Goal: Task Accomplishment & Management: Complete application form

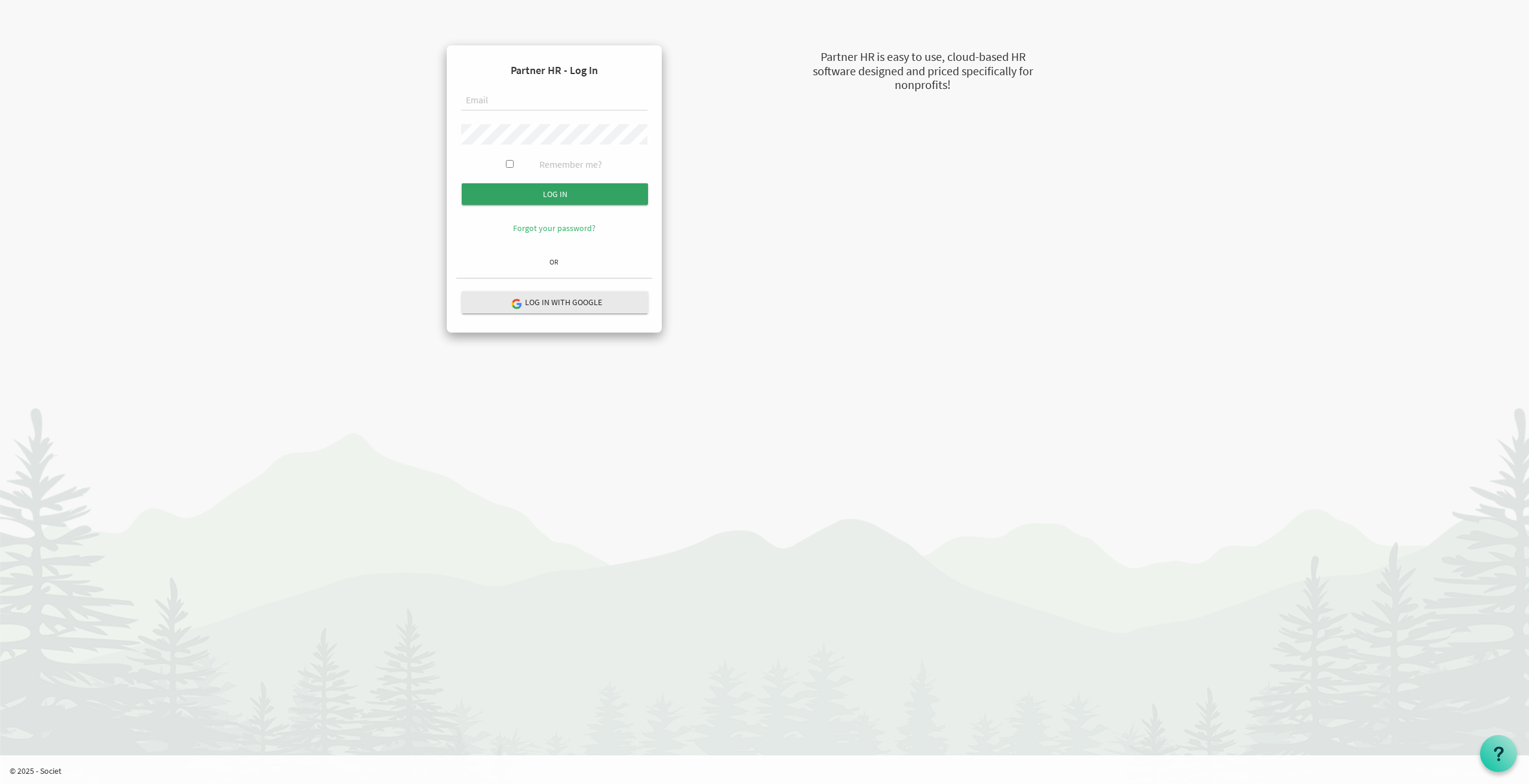
type input "[EMAIL_ADDRESS][DOMAIN_NAME]"
click at [538, 187] on input "Log in" at bounding box center [555, 194] width 186 height 21
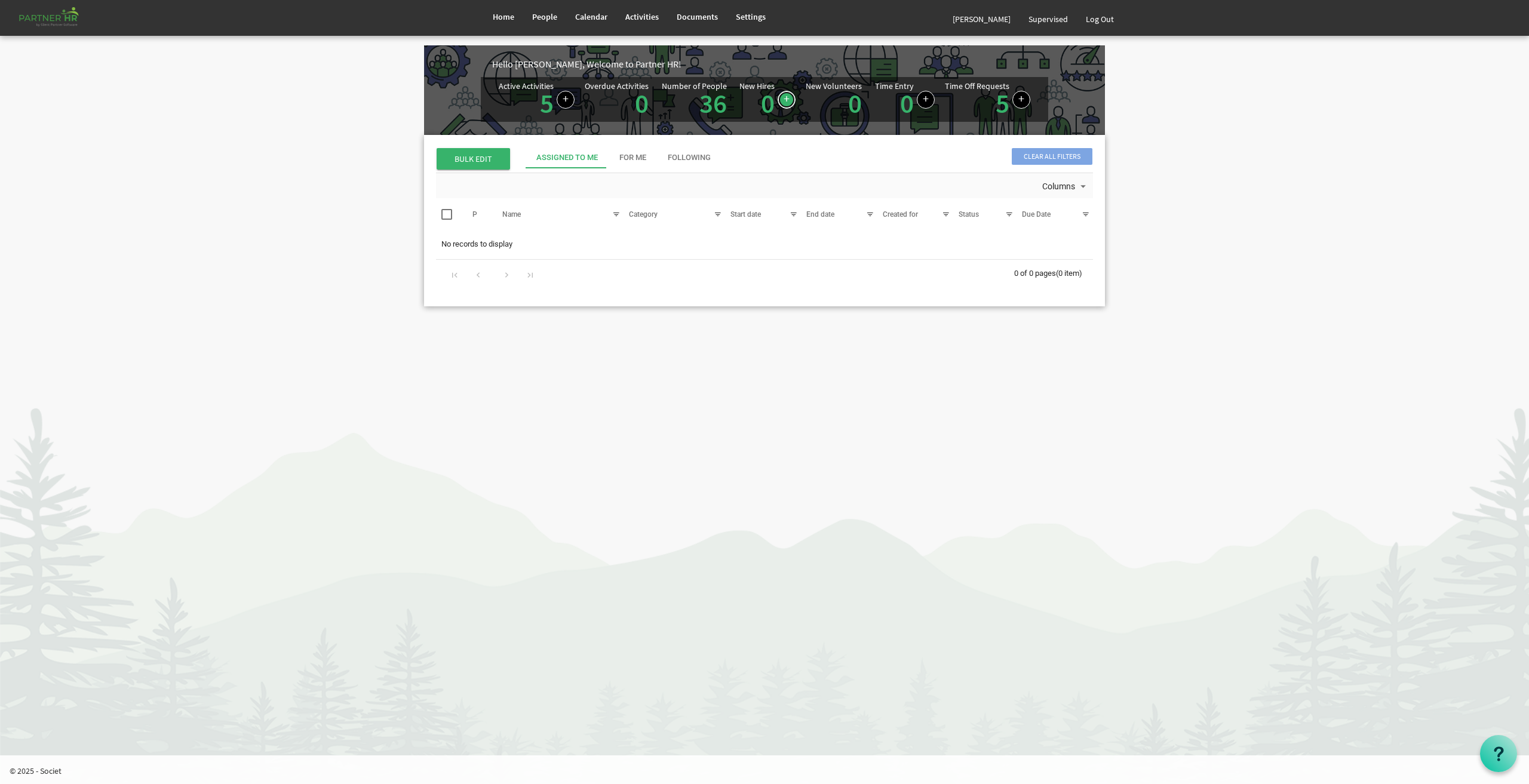
click at [785, 100] on link at bounding box center [786, 99] width 18 height 18
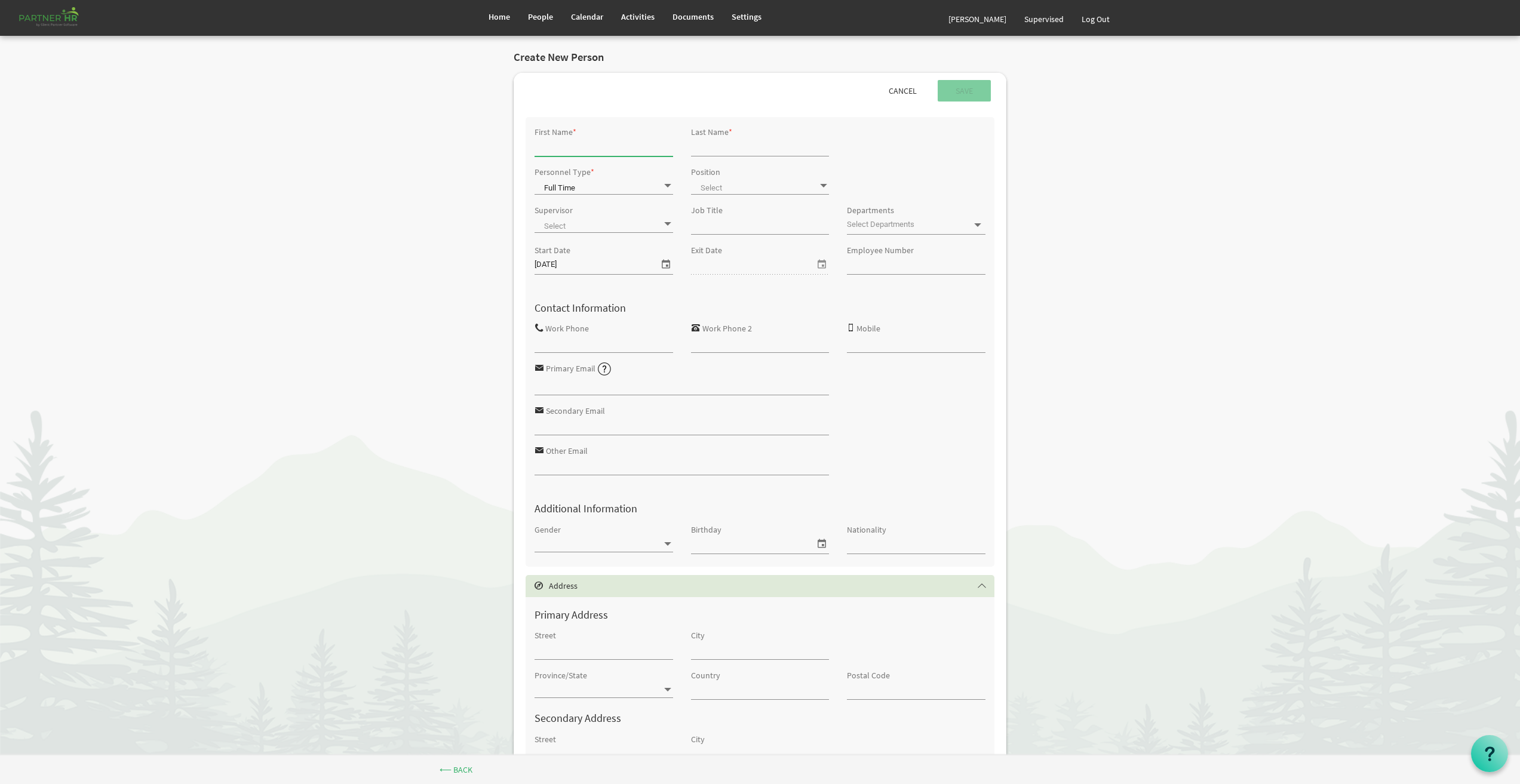
click at [638, 154] on input "First Name" at bounding box center [604, 146] width 138 height 18
click at [538, 149] on input "Luara" at bounding box center [604, 146] width 138 height 18
click at [549, 145] on input "Lauara" at bounding box center [604, 146] width 138 height 18
click at [547, 145] on input "Laara" at bounding box center [604, 146] width 138 height 18
type input "Laura"
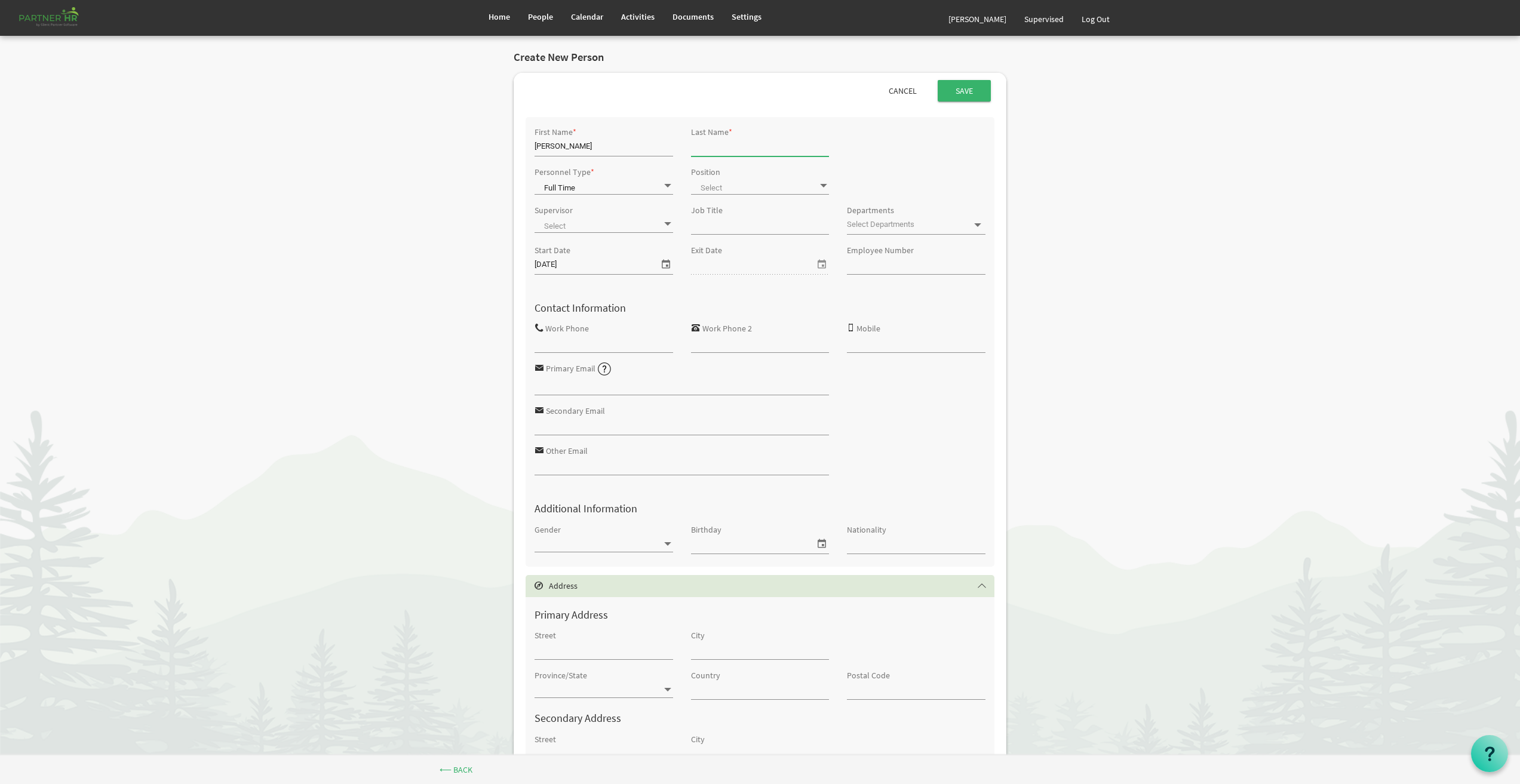
click at [736, 147] on input "Last Name" at bounding box center [760, 146] width 138 height 18
type input "Nygaard-Mendoza"
click at [717, 181] on span at bounding box center [760, 186] width 138 height 17
click at [729, 309] on li "Staff" at bounding box center [760, 314] width 138 height 21
type input "Staff"
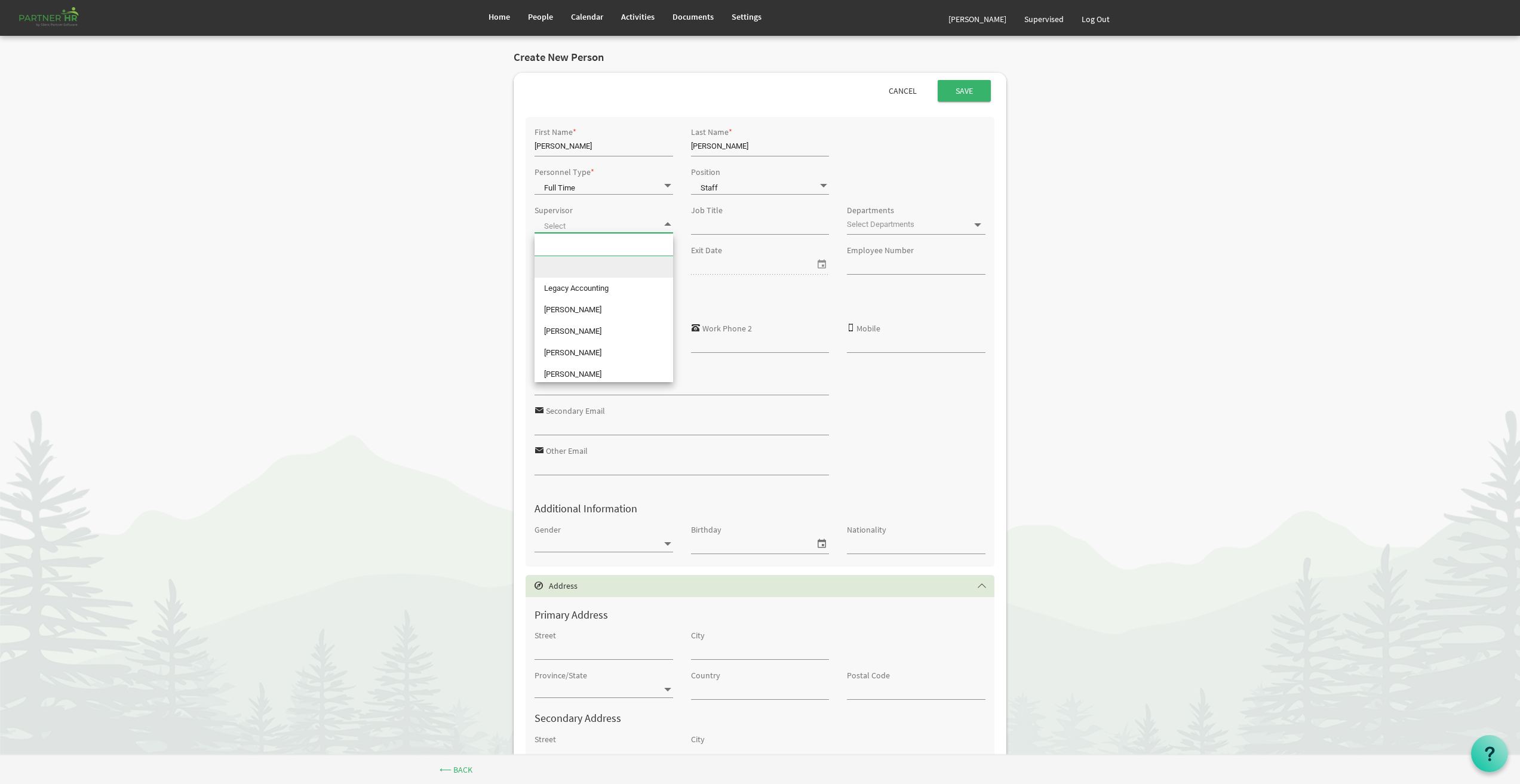
click at [602, 222] on span at bounding box center [604, 224] width 138 height 17
click at [600, 373] on li "[PERSON_NAME]" at bounding box center [604, 379] width 138 height 21
type input "[PERSON_NAME]"
click at [707, 223] on input "Job Title" at bounding box center [760, 224] width 138 height 18
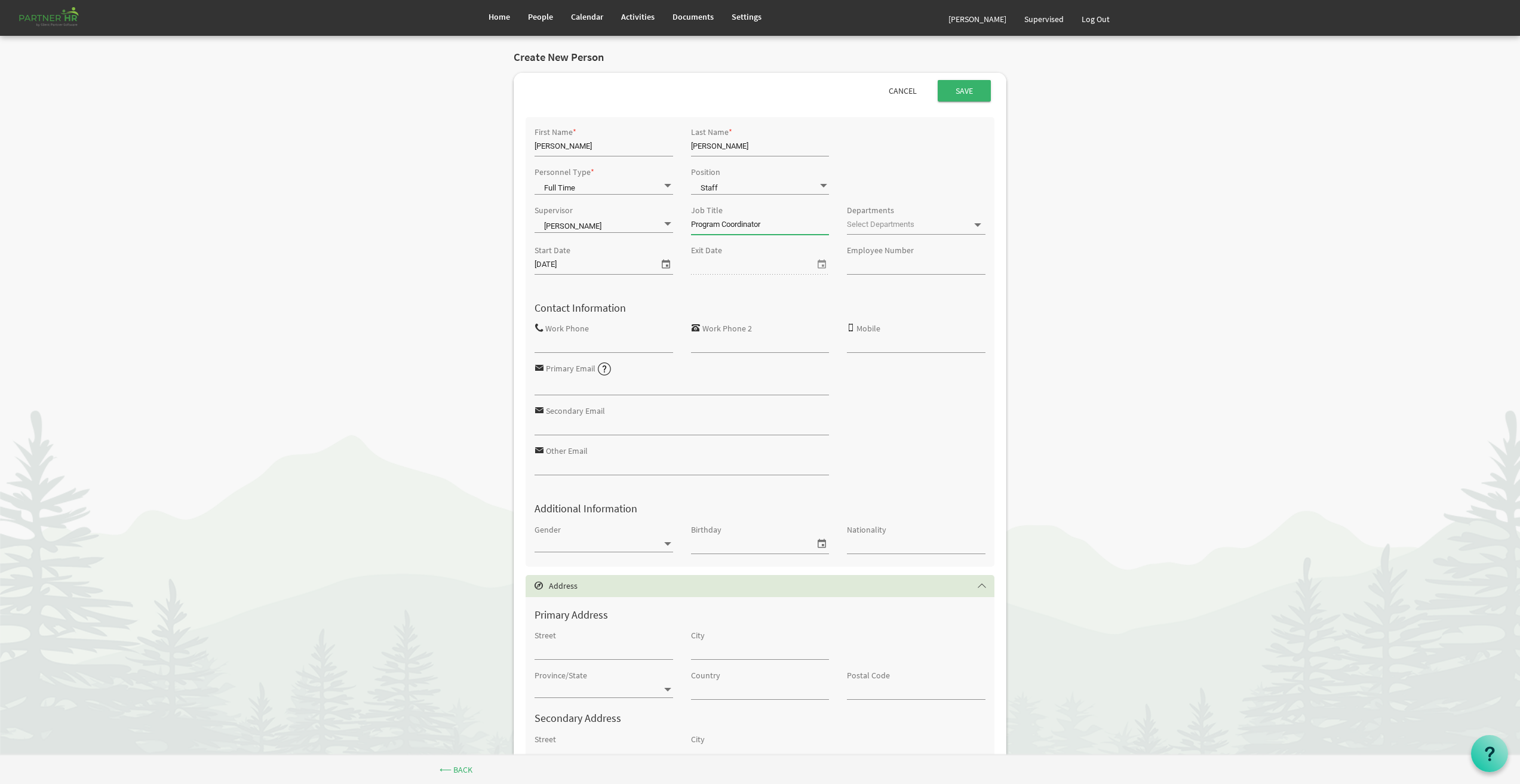
type input "Program Coordinator"
click at [879, 225] on input "text" at bounding box center [906, 224] width 119 height 17
click at [585, 341] on input "Work Phone" at bounding box center [604, 343] width 138 height 18
type input "4164222591 x 202"
click at [585, 384] on input "Primary Email" at bounding box center [682, 385] width 295 height 18
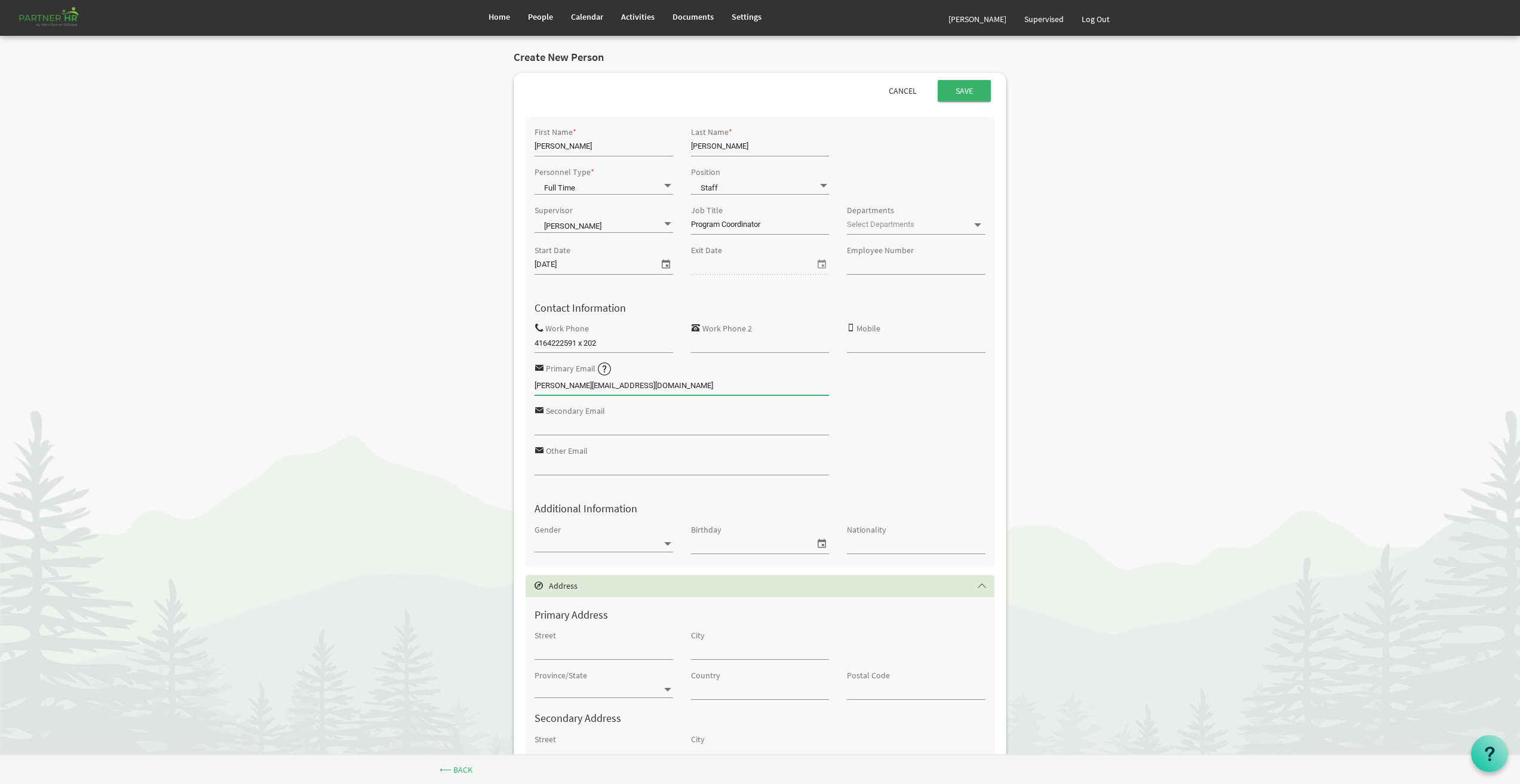
type input "[PERSON_NAME][EMAIL_ADDRESS][DOMAIN_NAME]"
click at [586, 430] on input "Secondary Email" at bounding box center [682, 426] width 295 height 18
type input "l"
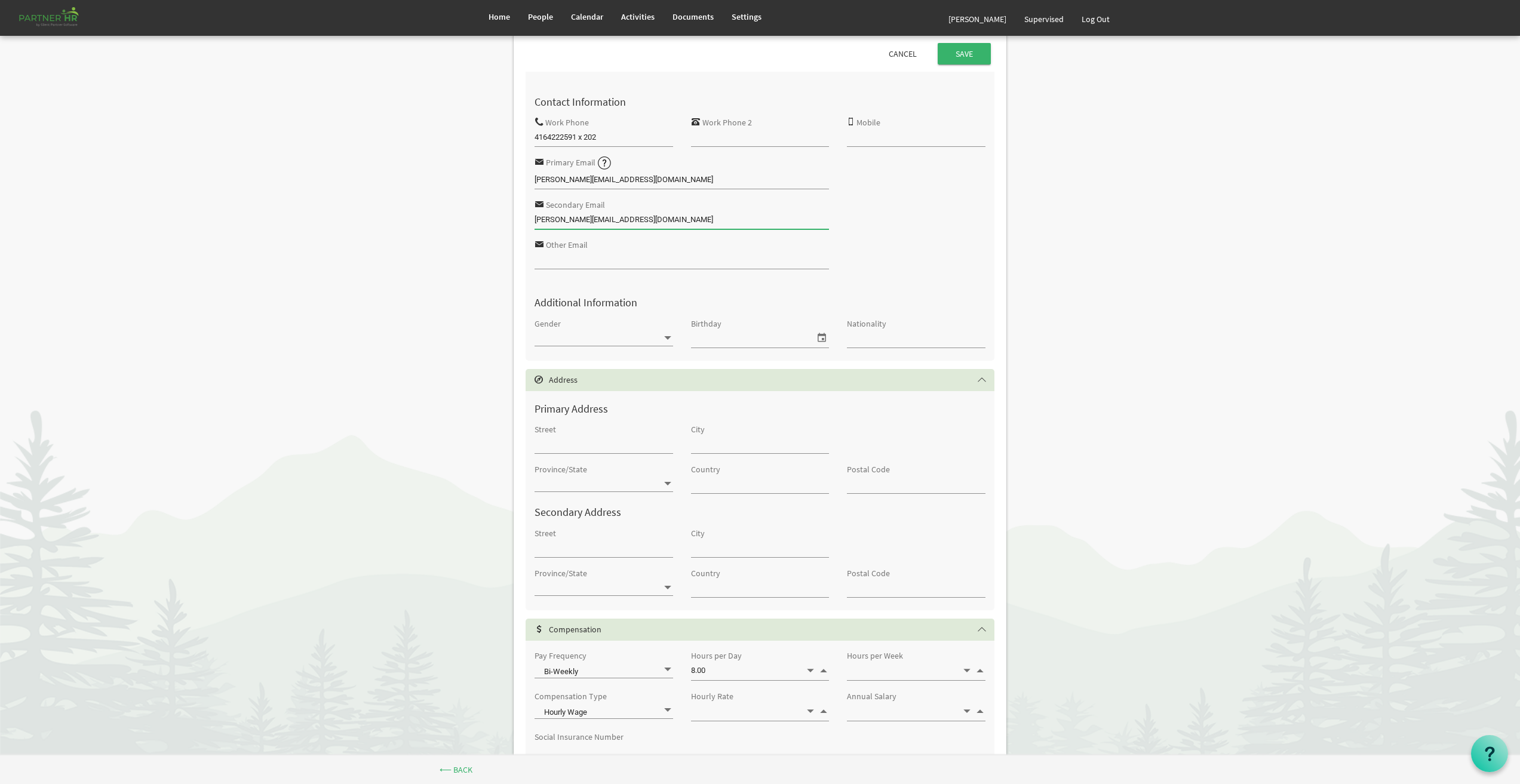
scroll to position [205, 0]
type input "laura.nygaardm@gmail.com"
click at [965, 56] on input "submit" at bounding box center [964, 54] width 53 height 21
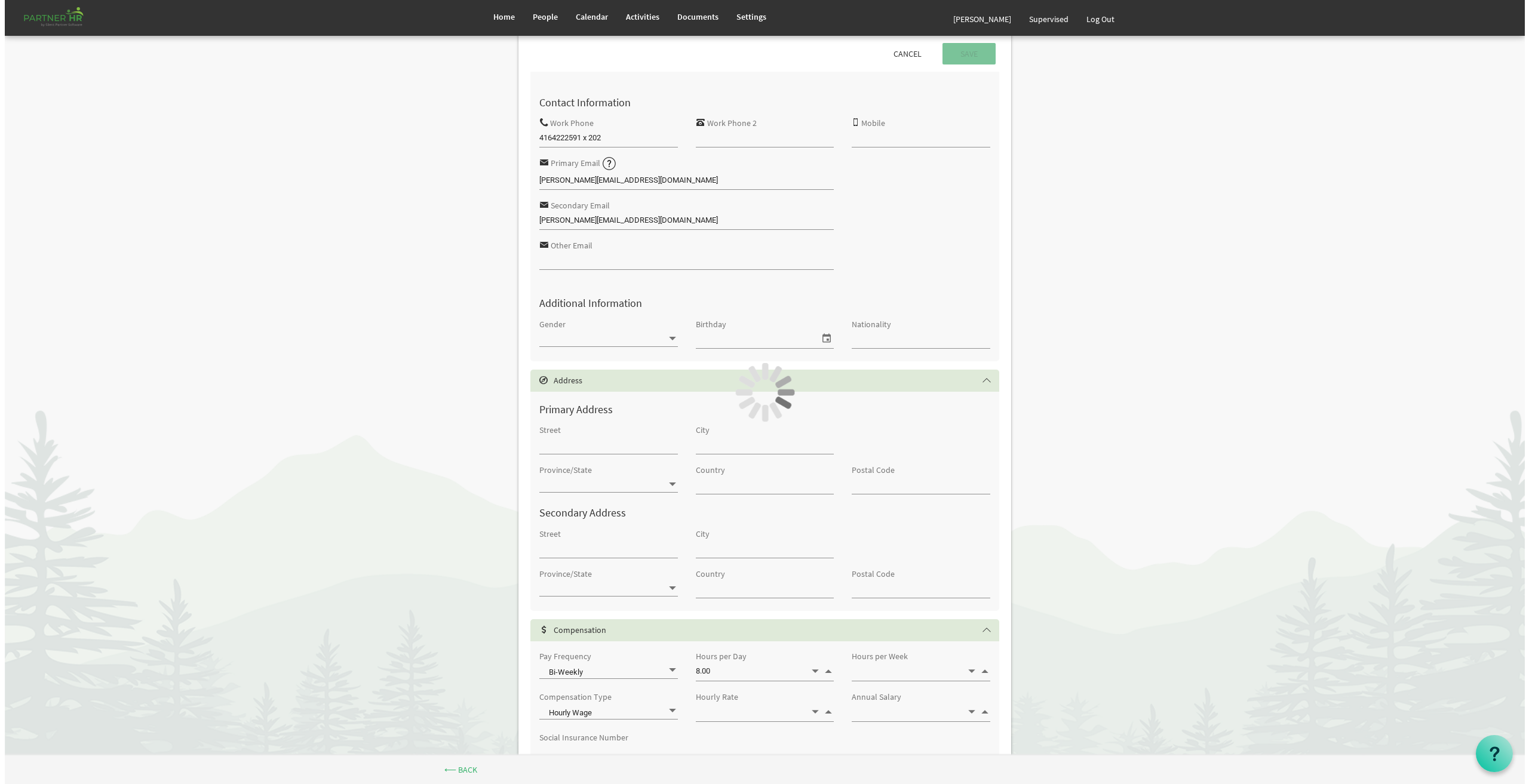
scroll to position [0, 0]
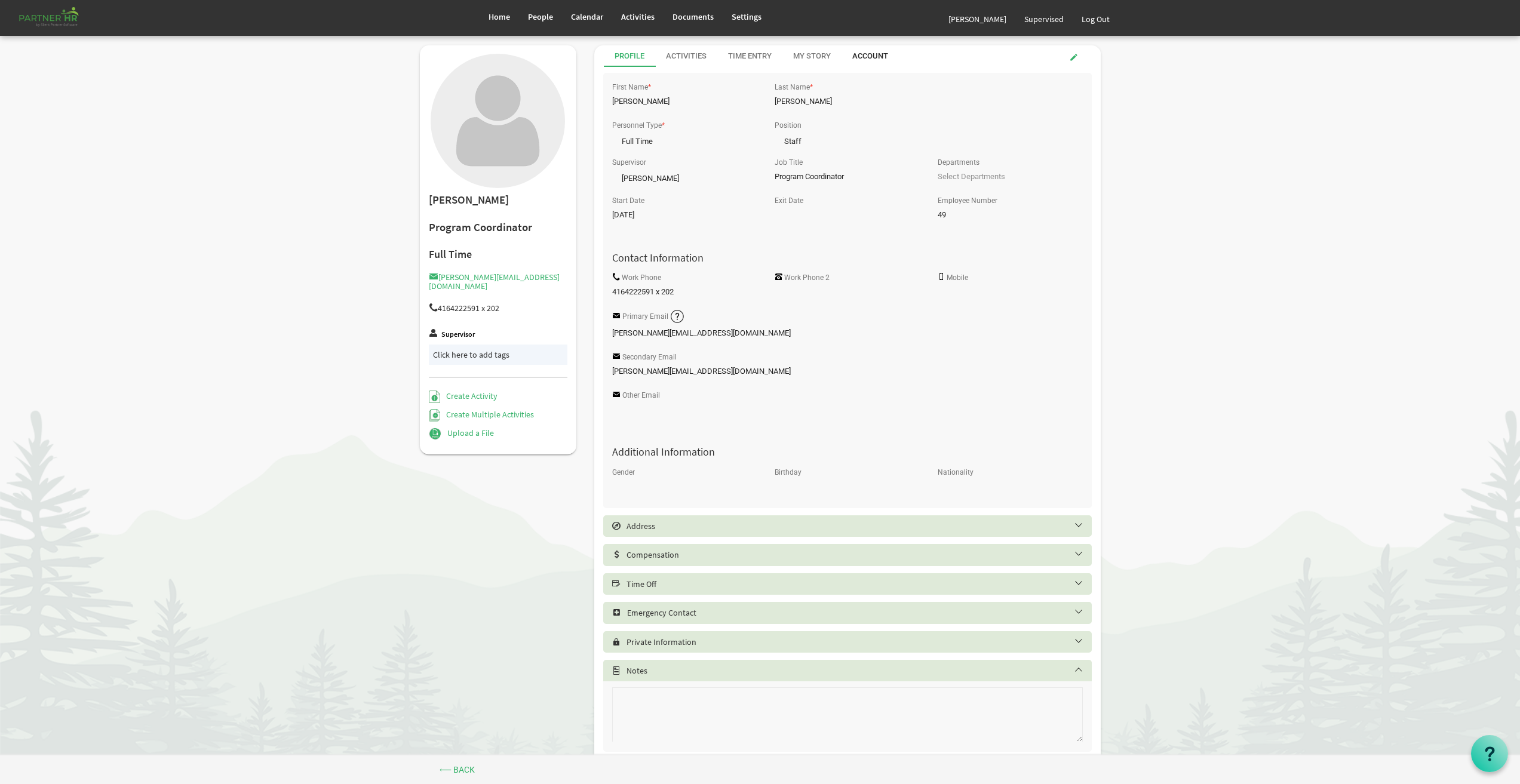
click at [867, 59] on div "Account" at bounding box center [870, 56] width 36 height 11
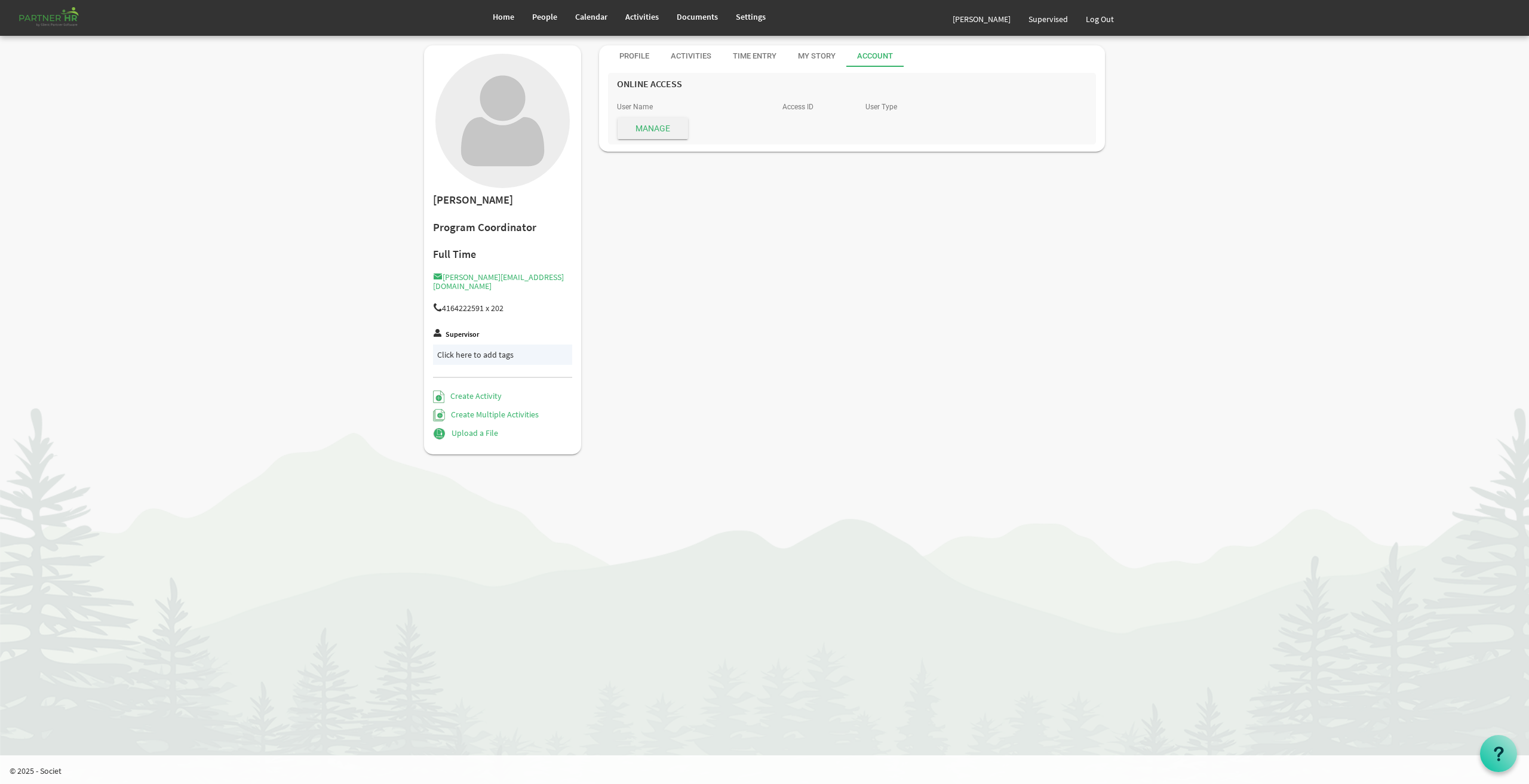
click at [652, 123] on span "Manage" at bounding box center [653, 128] width 71 height 21
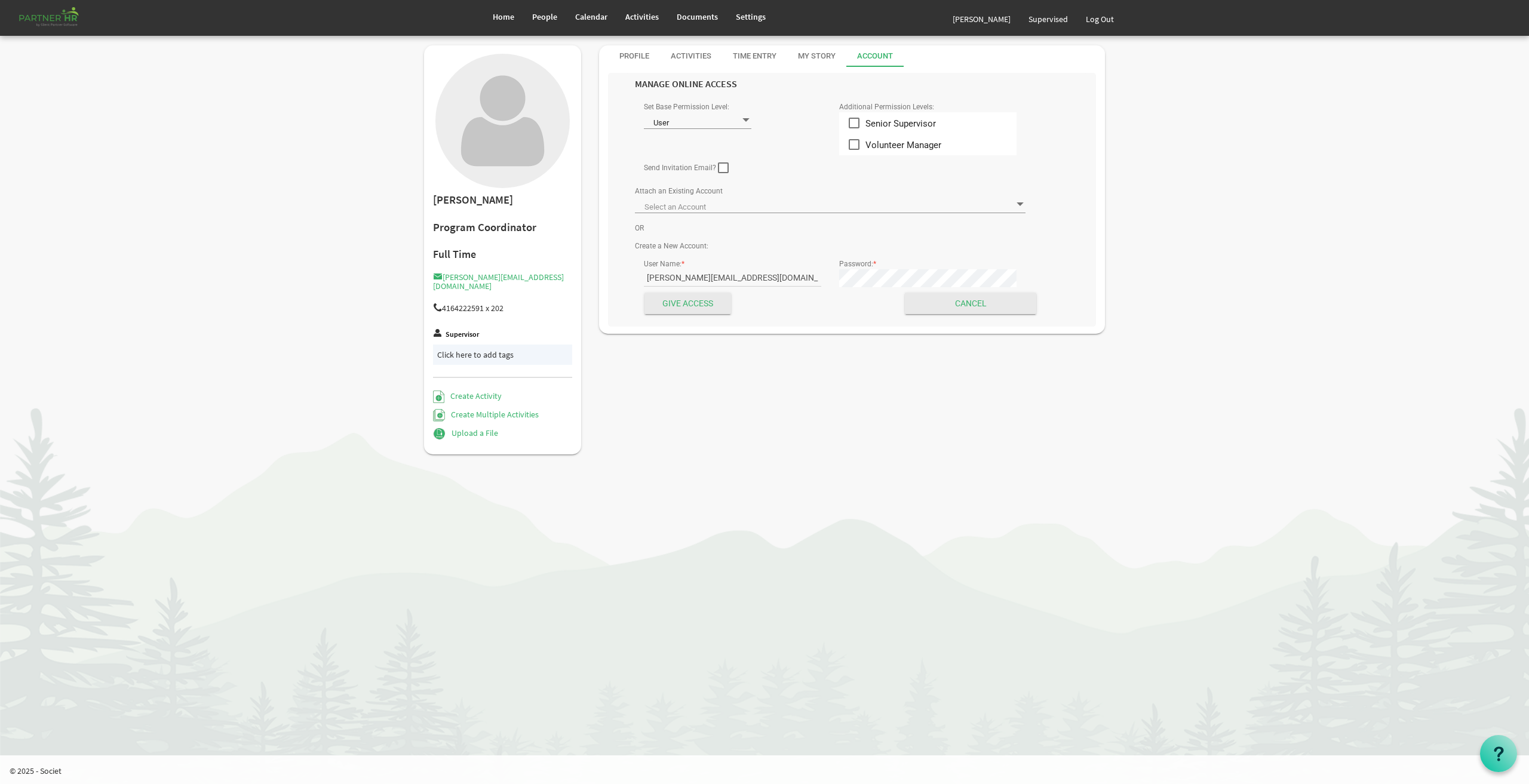
click at [718, 166] on span at bounding box center [723, 167] width 11 height 11
click at [718, 164] on input "checkbox" at bounding box center [718, 163] width 1 height 1
checkbox input "true"
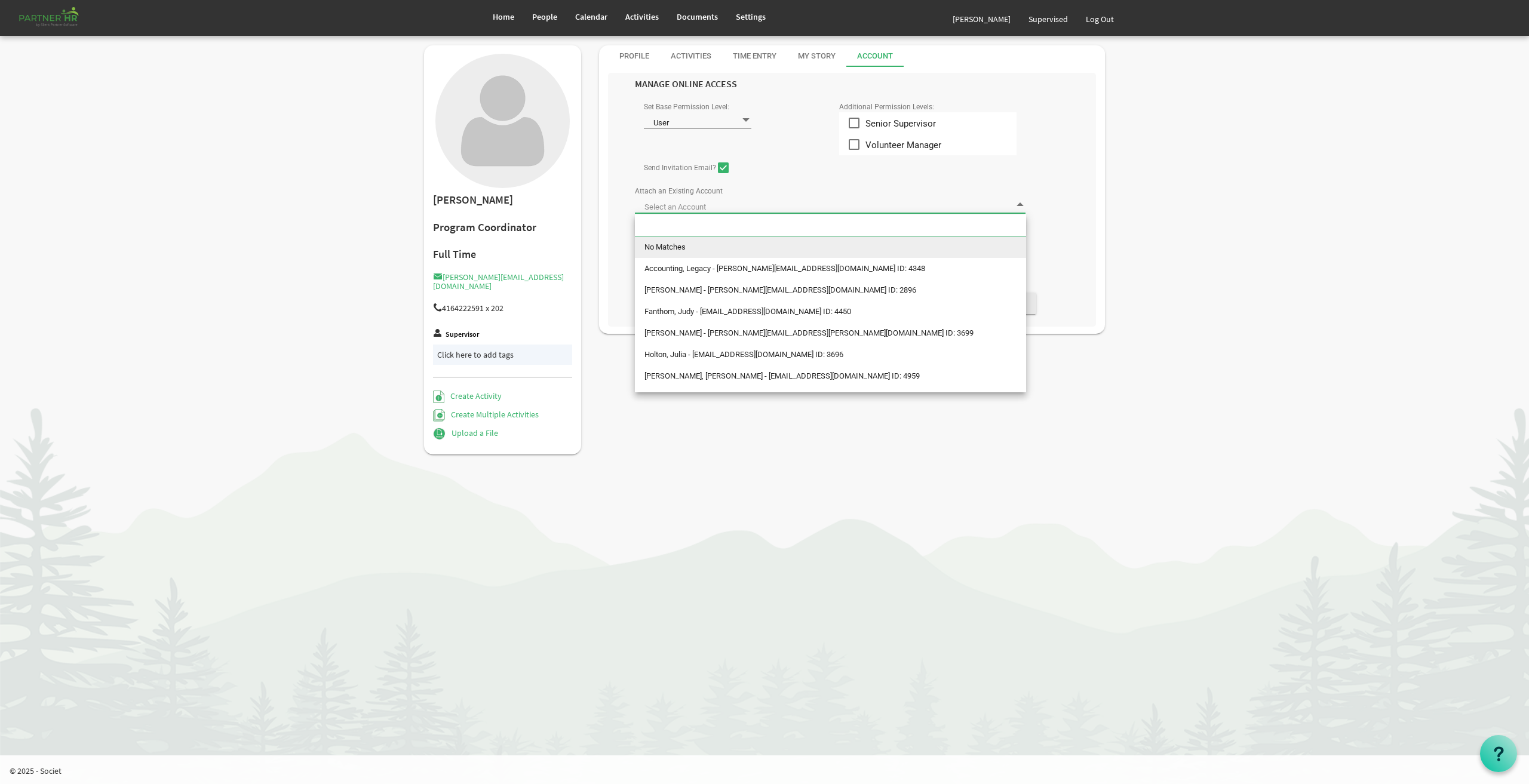
click at [740, 205] on span at bounding box center [830, 205] width 391 height 17
click at [779, 169] on div "Send Invitation Email?" at bounding box center [830, 169] width 391 height 19
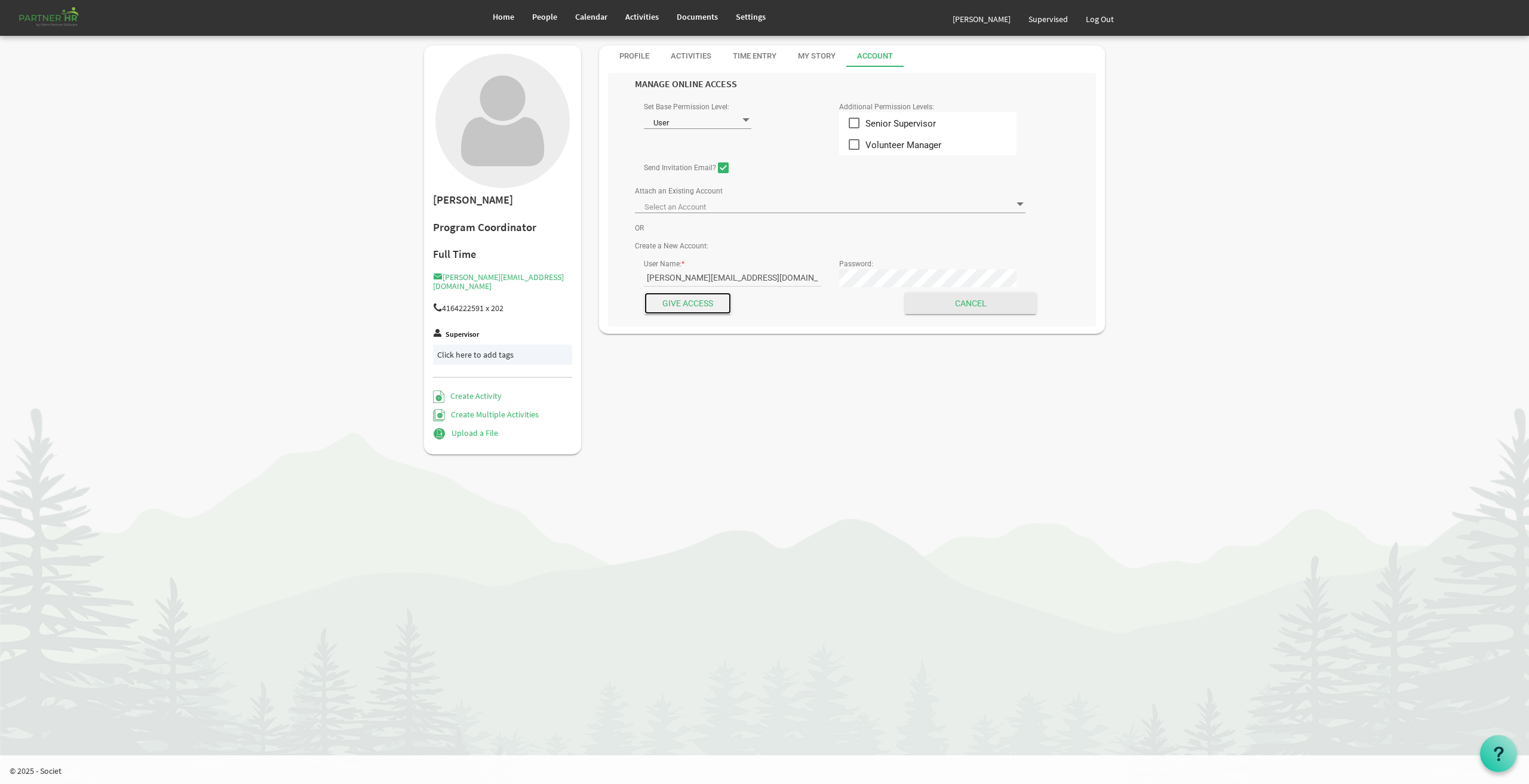
click at [680, 304] on input "Give Access" at bounding box center [688, 303] width 87 height 21
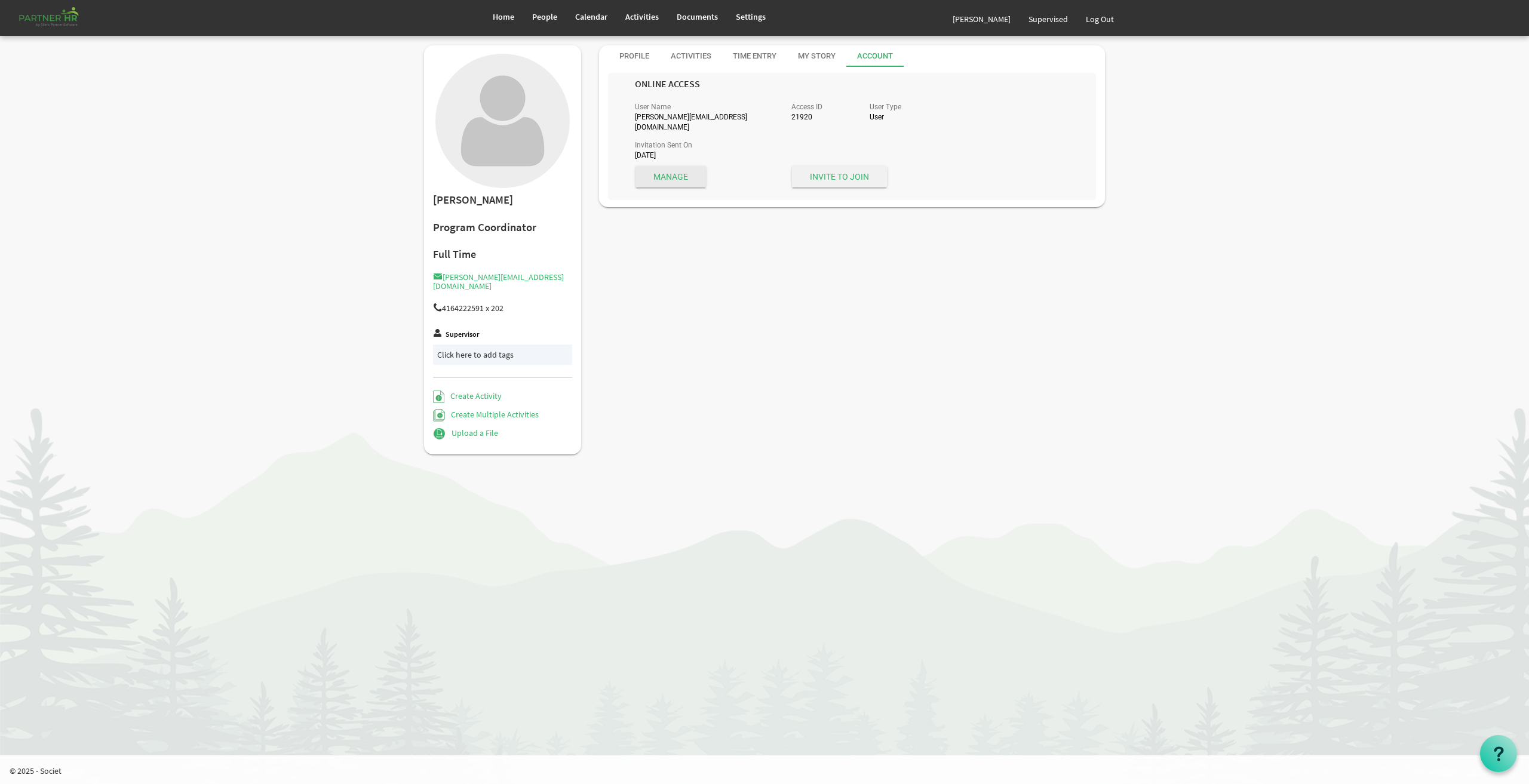
click at [853, 166] on span "Invite to Join" at bounding box center [839, 176] width 95 height 21
click at [551, 21] on span "People" at bounding box center [545, 16] width 25 height 11
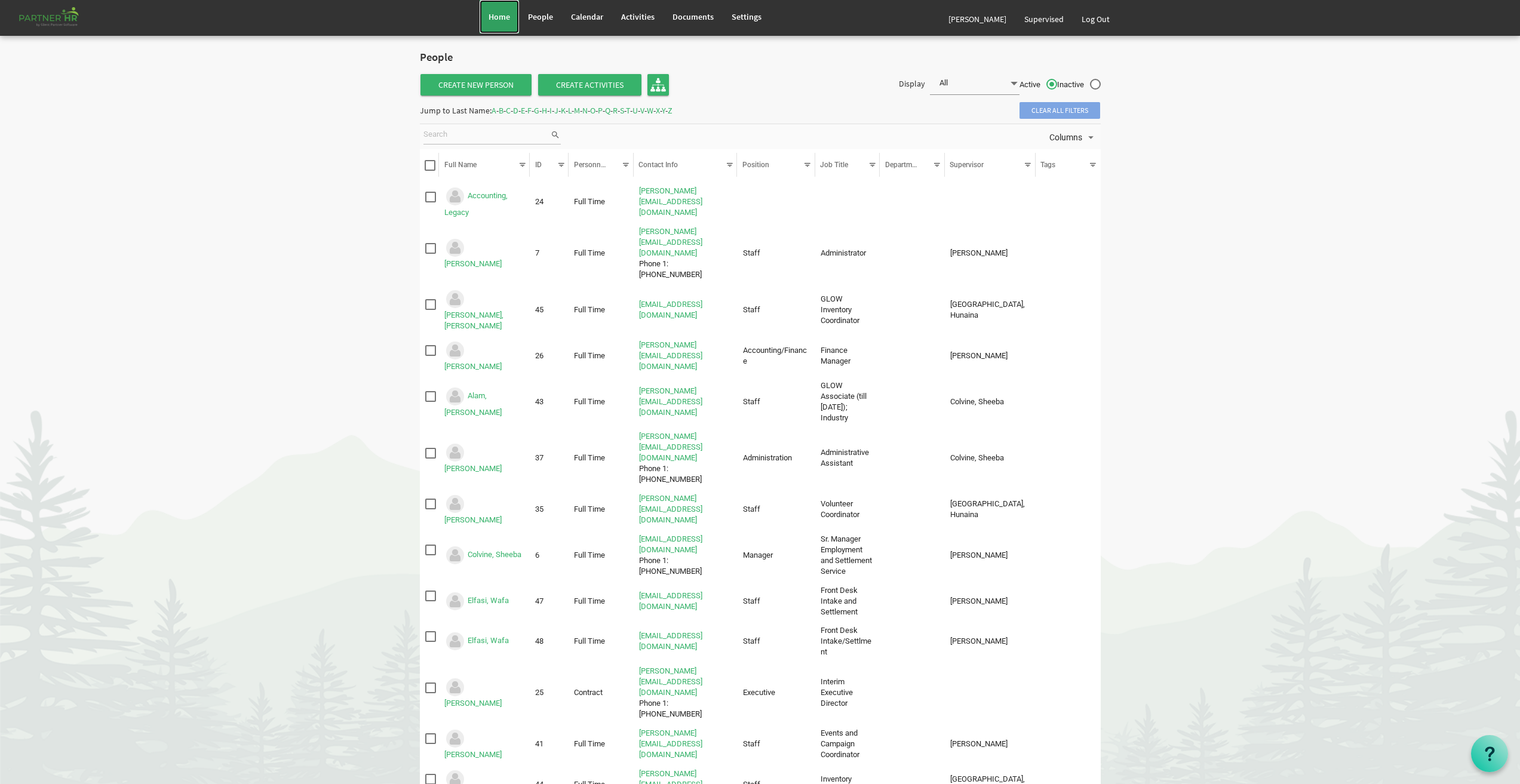
click at [500, 18] on span "Home" at bounding box center [499, 16] width 21 height 11
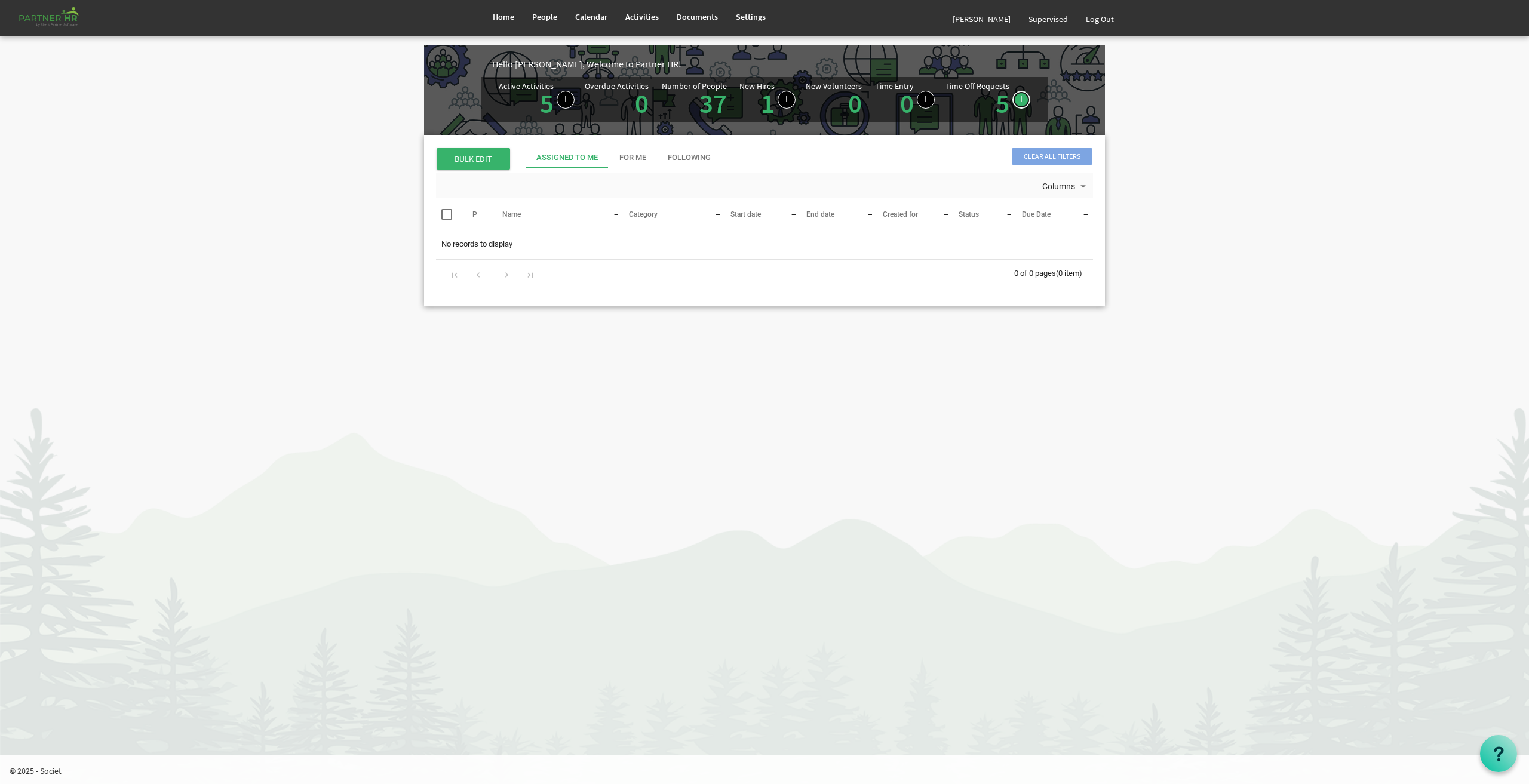
click at [1024, 97] on link at bounding box center [1021, 99] width 18 height 18
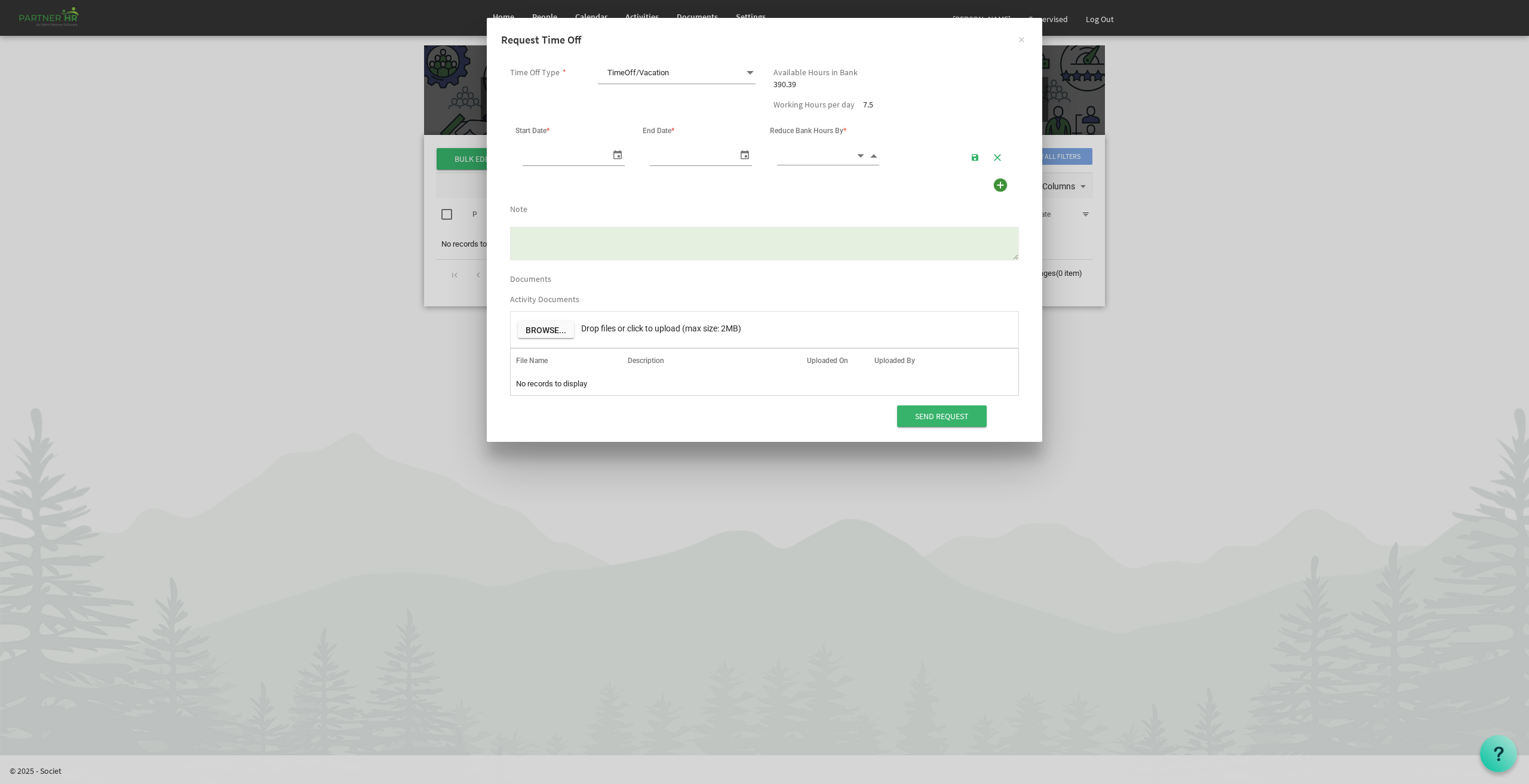
scroll to position [0, 13]
type input "[DATE]"
click at [620, 149] on span "select" at bounding box center [618, 154] width 14 height 18
click at [846, 167] on table "[DATE]" at bounding box center [764, 156] width 509 height 29
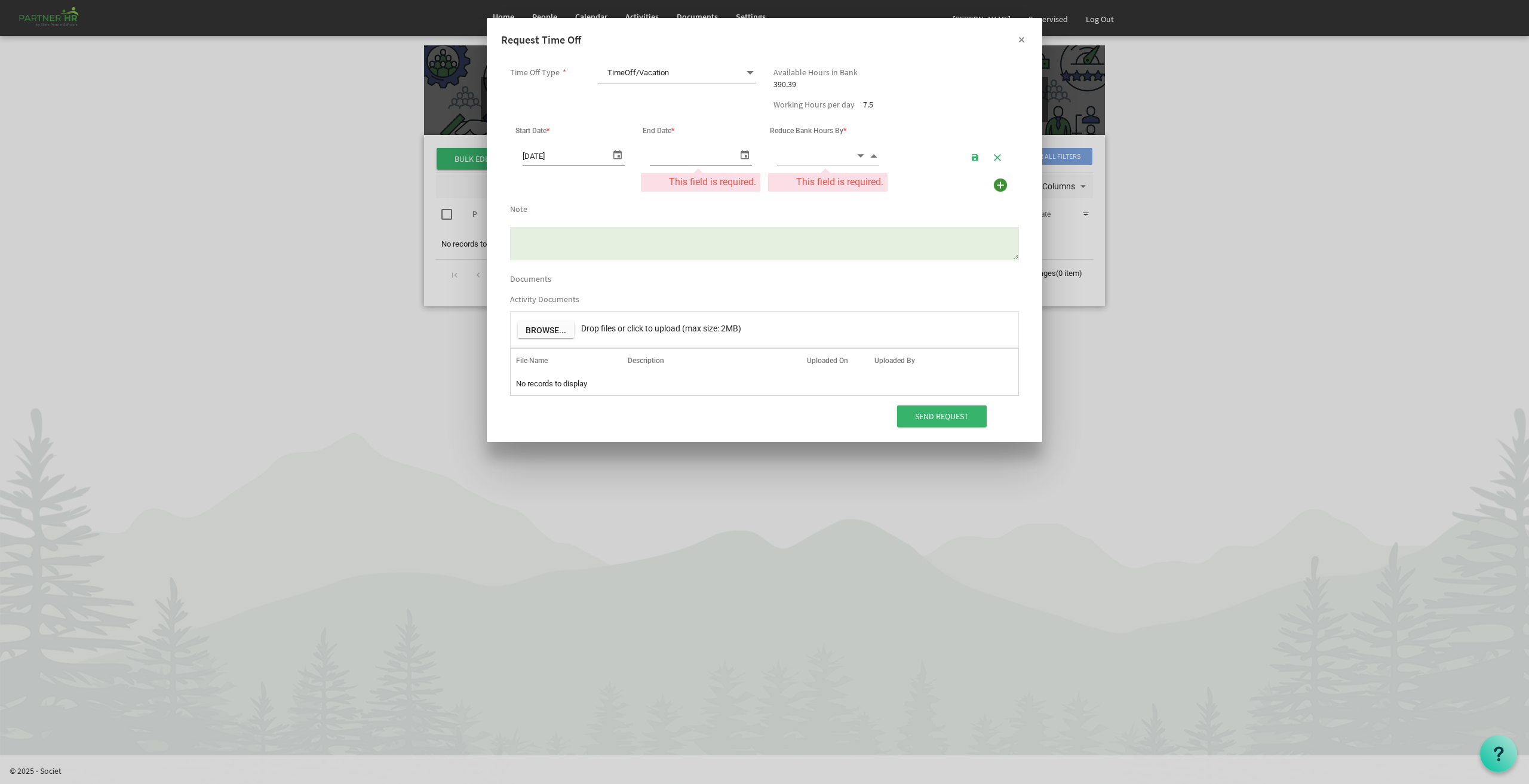
click at [1023, 42] on button "×" at bounding box center [1021, 39] width 30 height 30
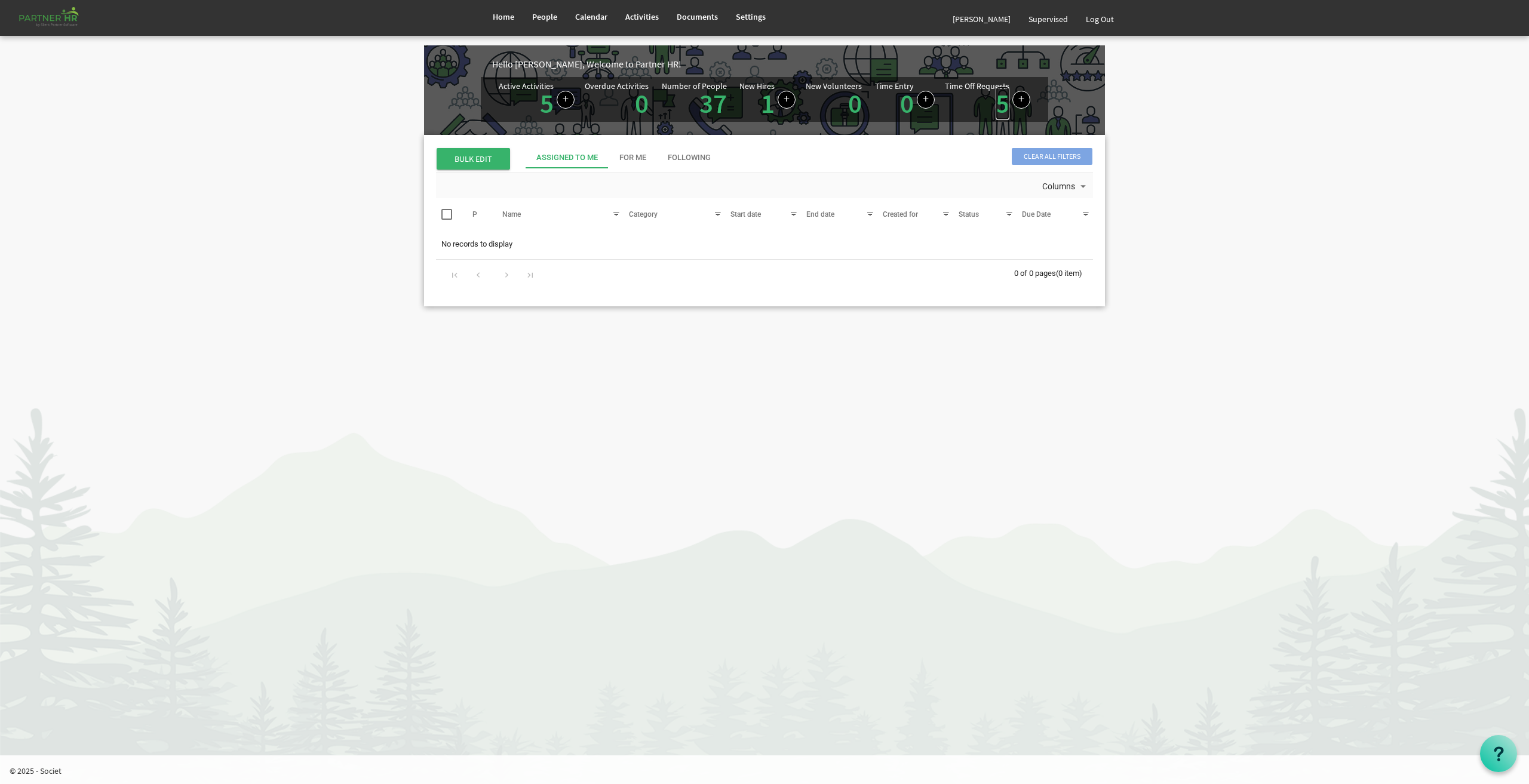
click at [1003, 99] on link "5" at bounding box center [1002, 103] width 13 height 33
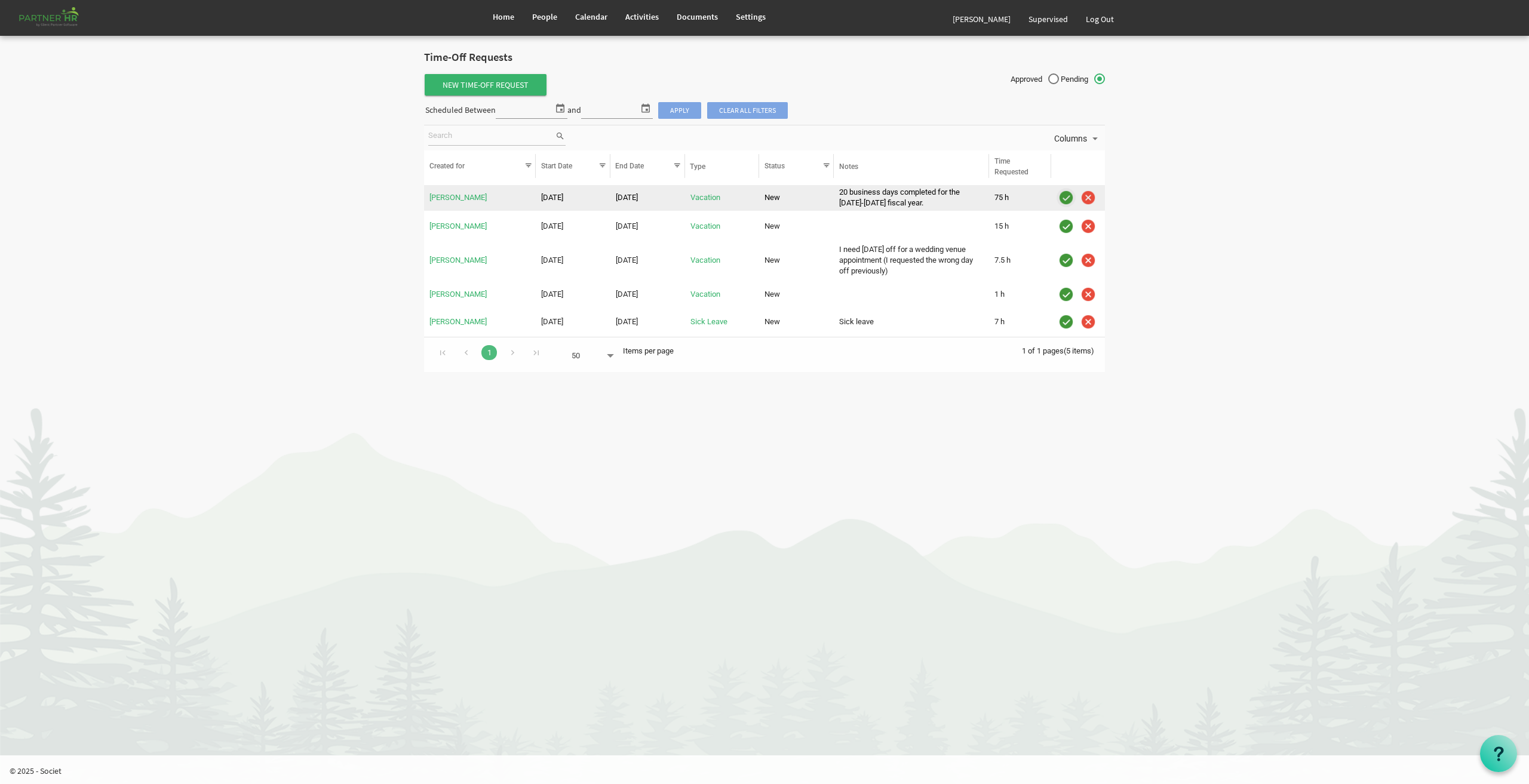
click at [1069, 199] on img "is template cell column header" at bounding box center [1066, 197] width 18 height 18
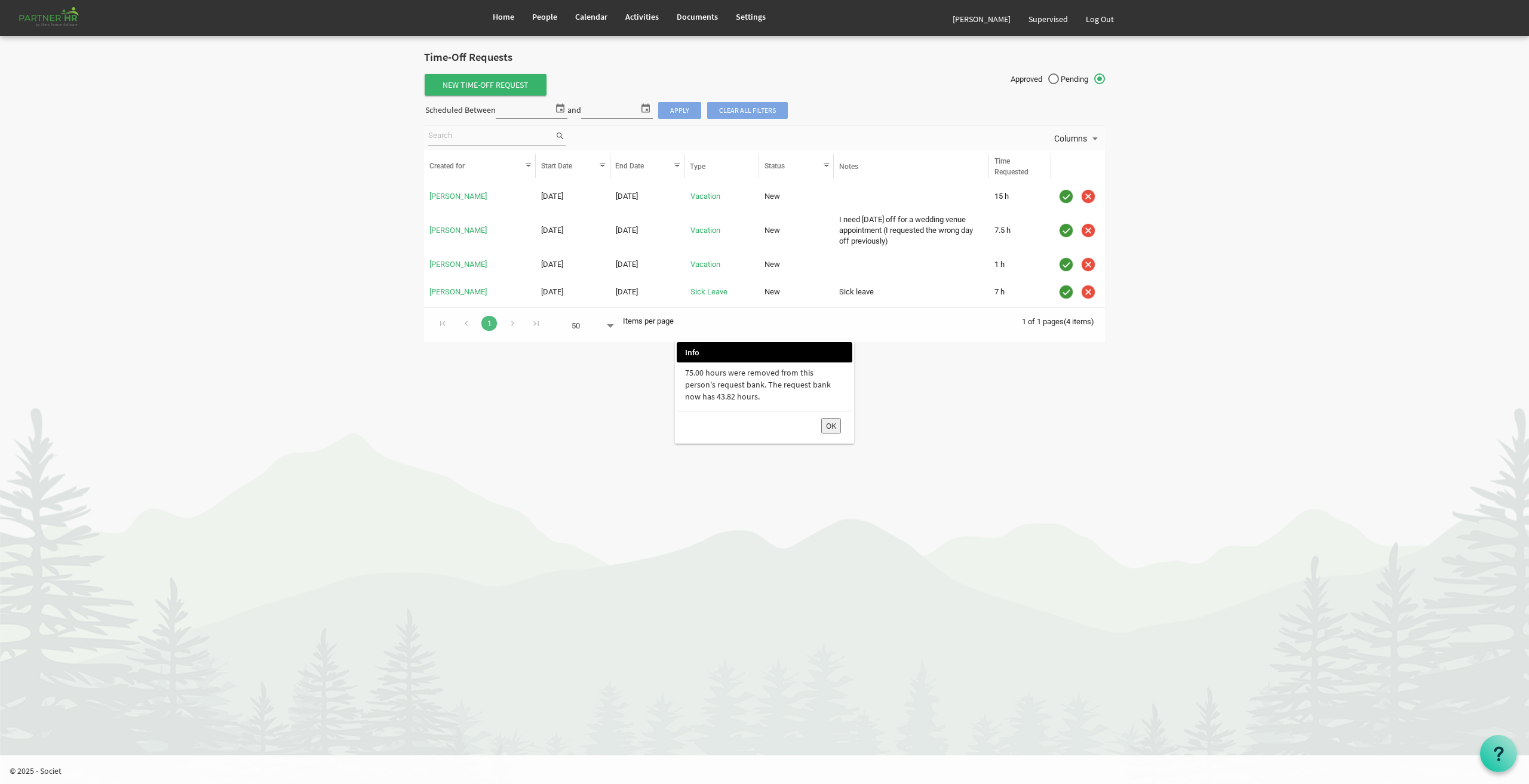
click at [499, 16] on div at bounding box center [764, 392] width 1529 height 784
click at [546, 16] on div at bounding box center [764, 392] width 1529 height 784
click at [546, 14] on div at bounding box center [764, 392] width 1529 height 784
click at [830, 423] on button "OK" at bounding box center [831, 426] width 20 height 16
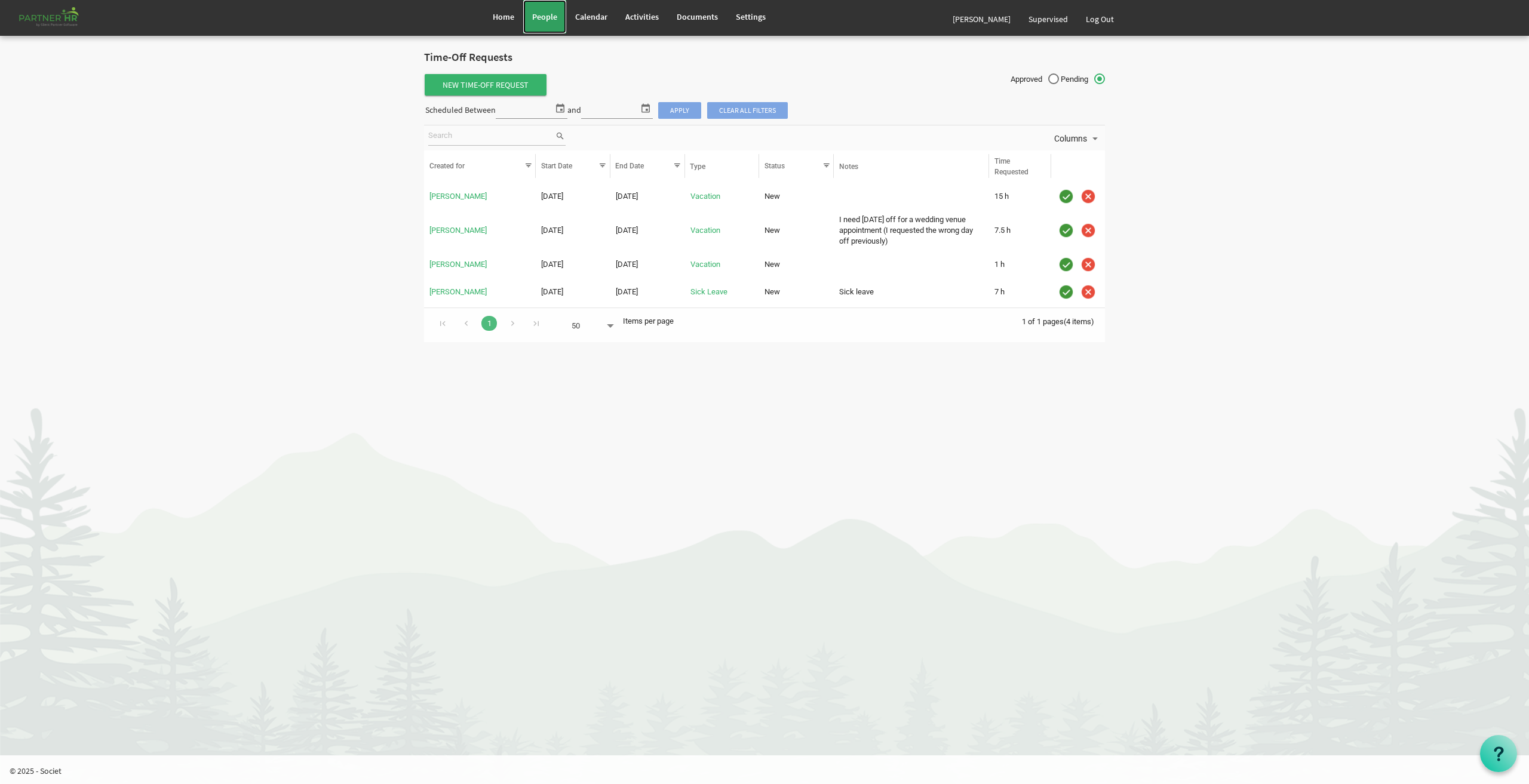
click at [546, 17] on span "People" at bounding box center [545, 16] width 25 height 11
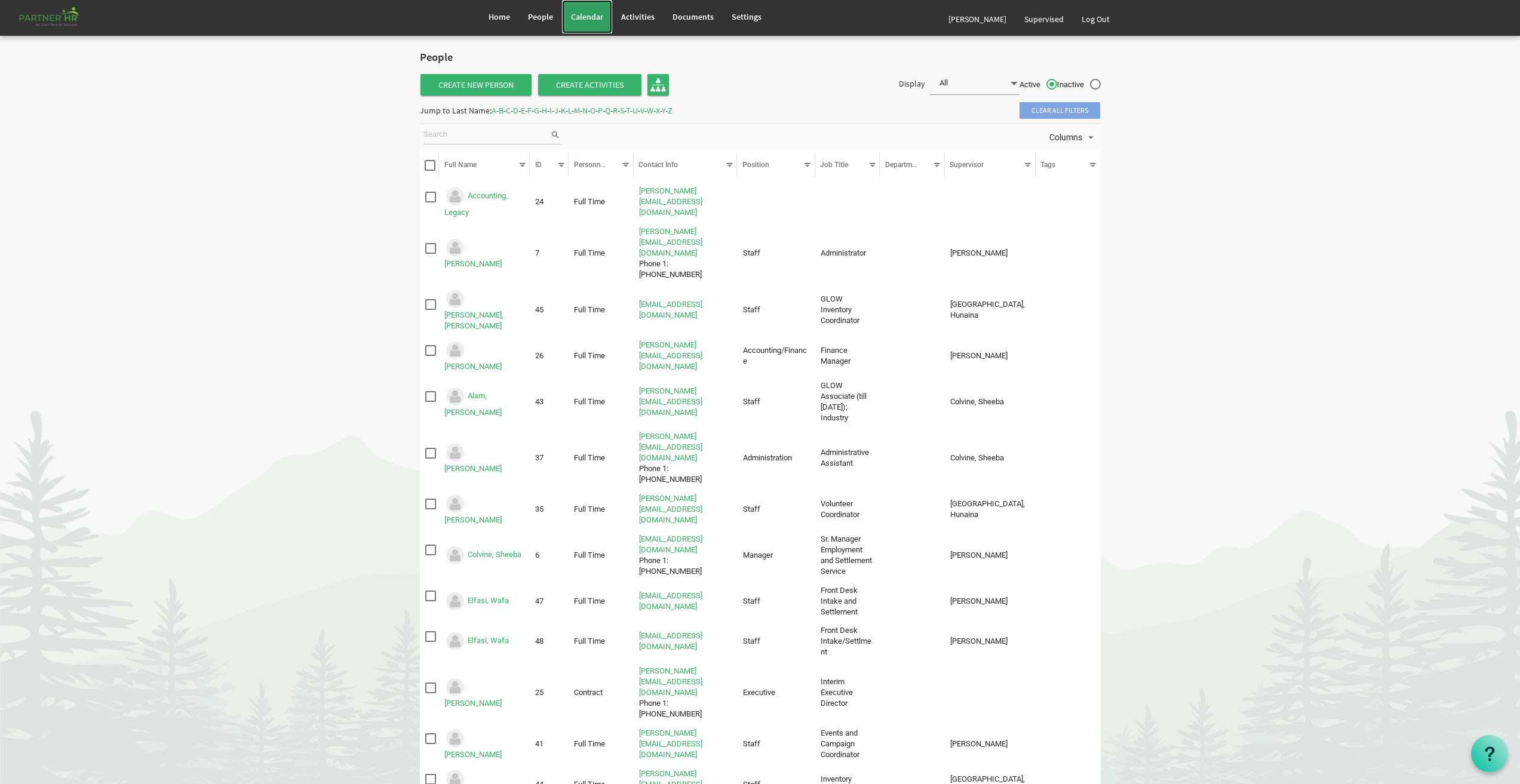
click at [587, 14] on span "Calendar" at bounding box center [587, 16] width 32 height 11
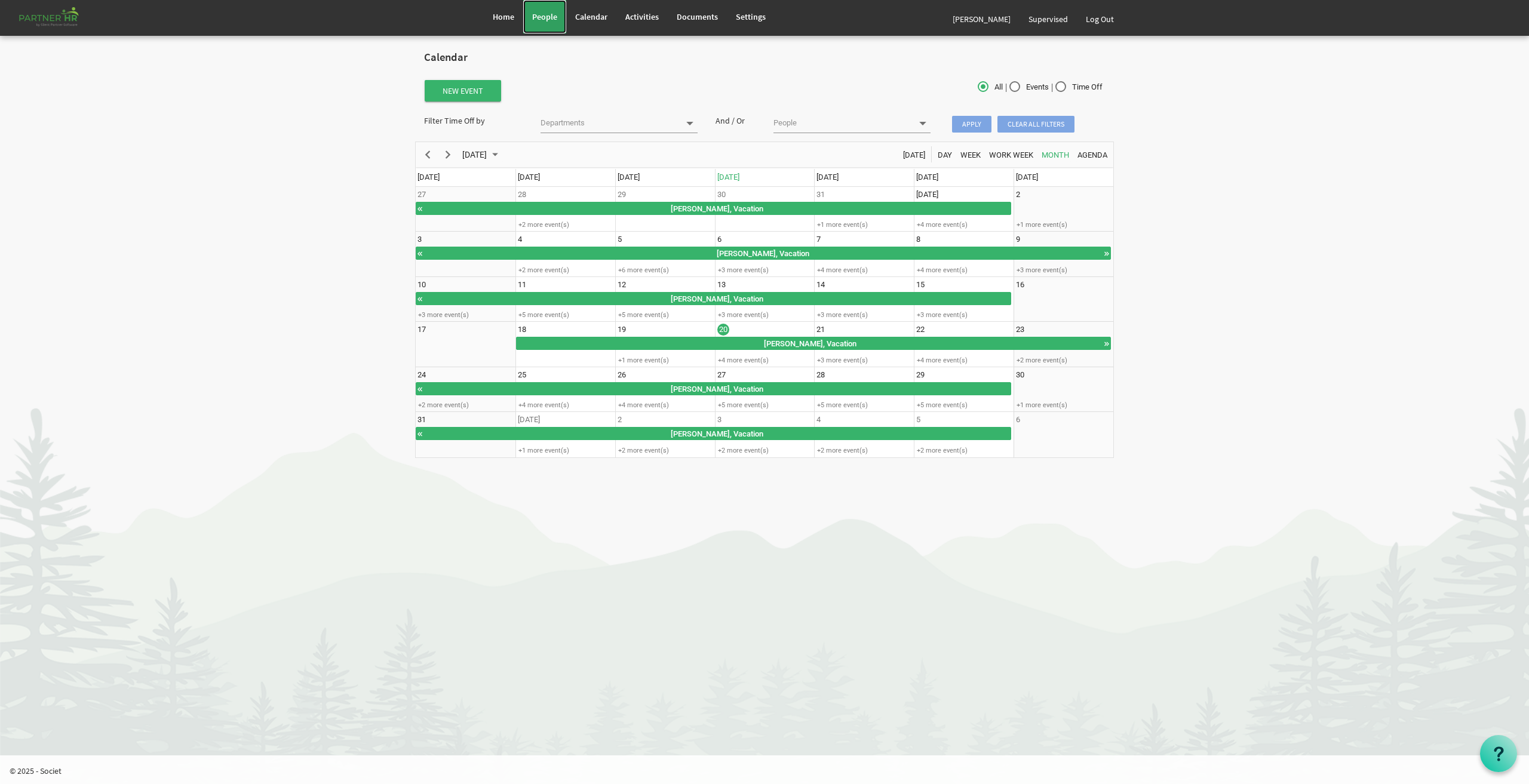
click at [545, 18] on span "People" at bounding box center [545, 16] width 25 height 11
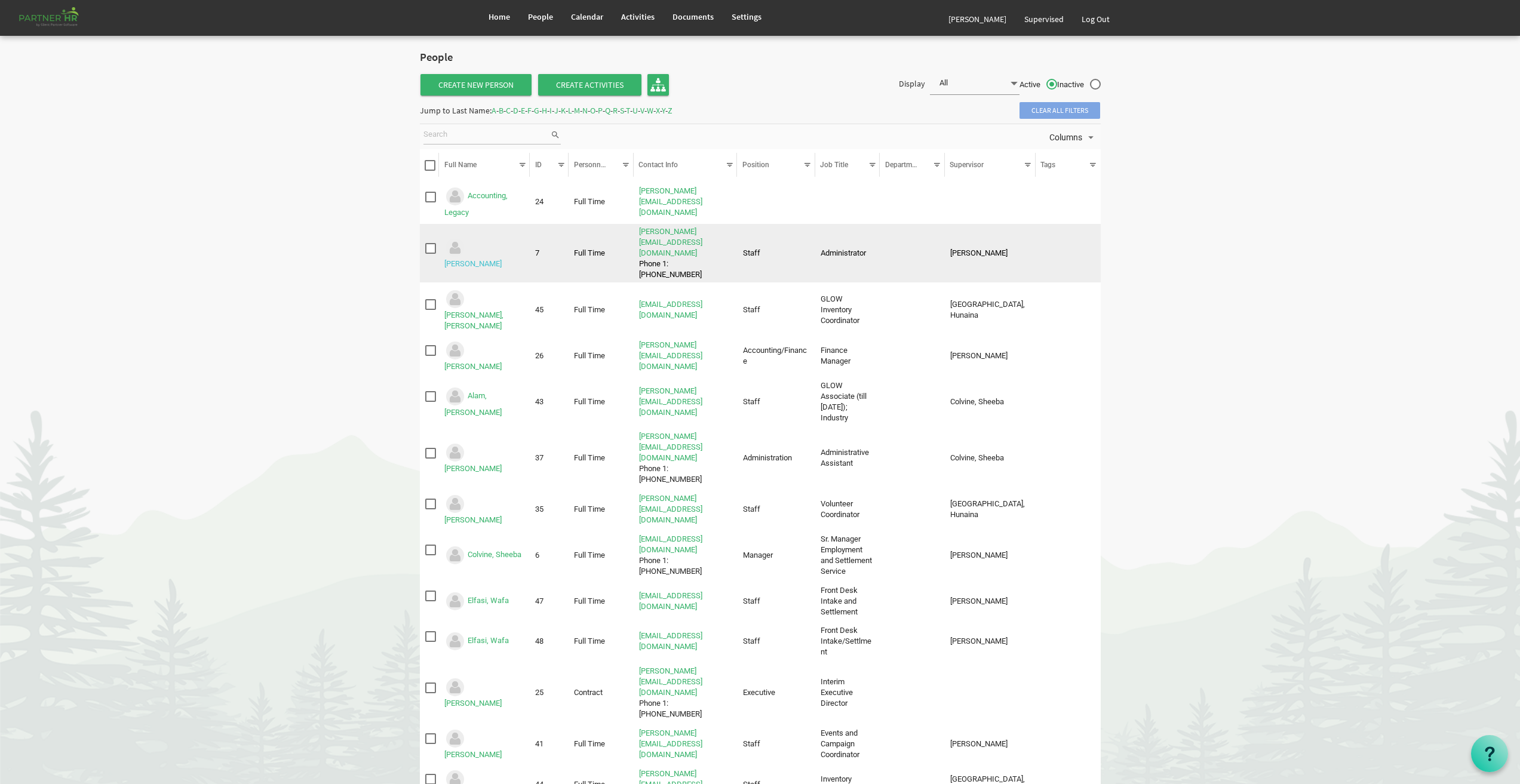
click at [484, 259] on link "[PERSON_NAME]" at bounding box center [473, 263] width 57 height 9
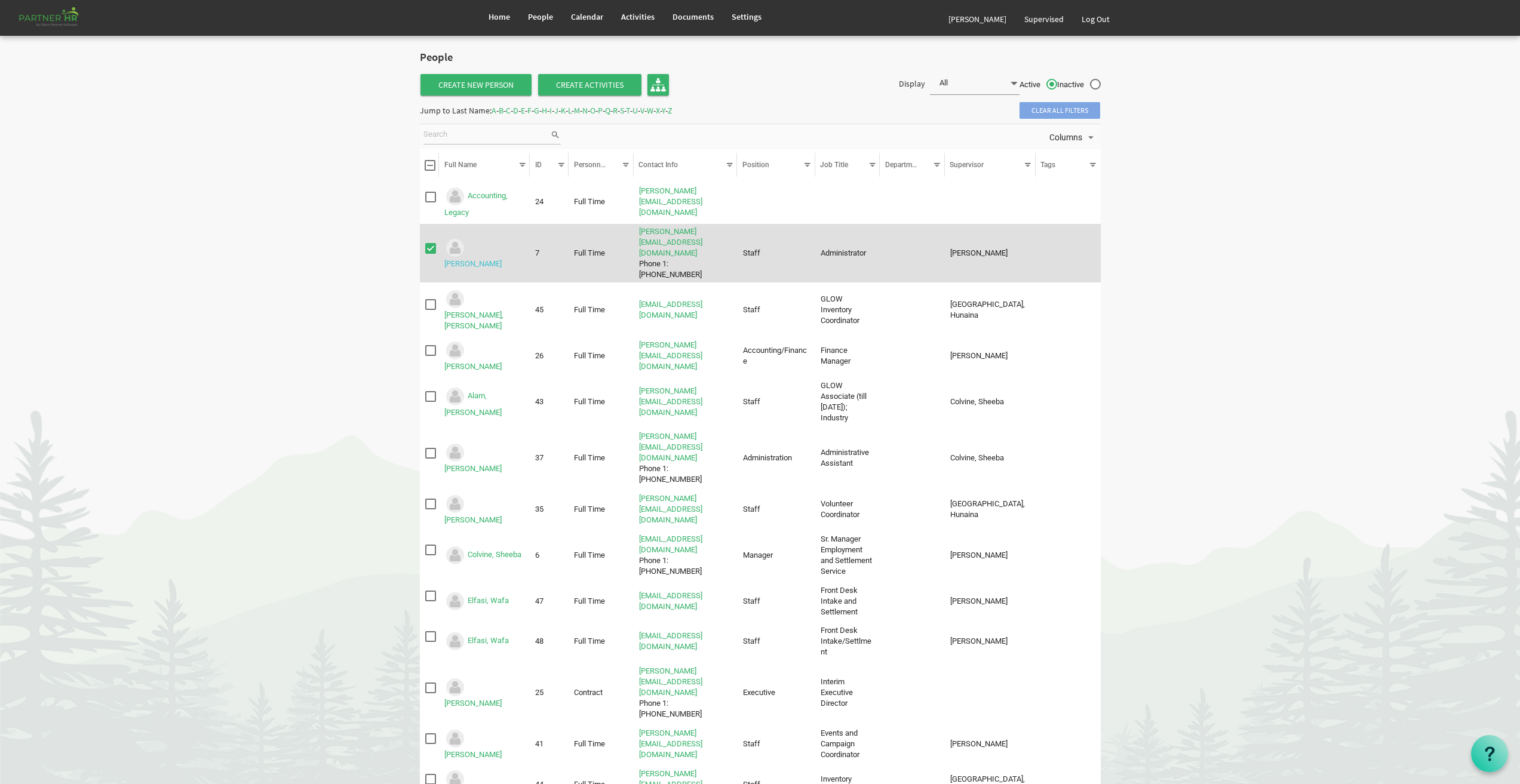
click at [463, 259] on link "[PERSON_NAME]" at bounding box center [473, 263] width 57 height 9
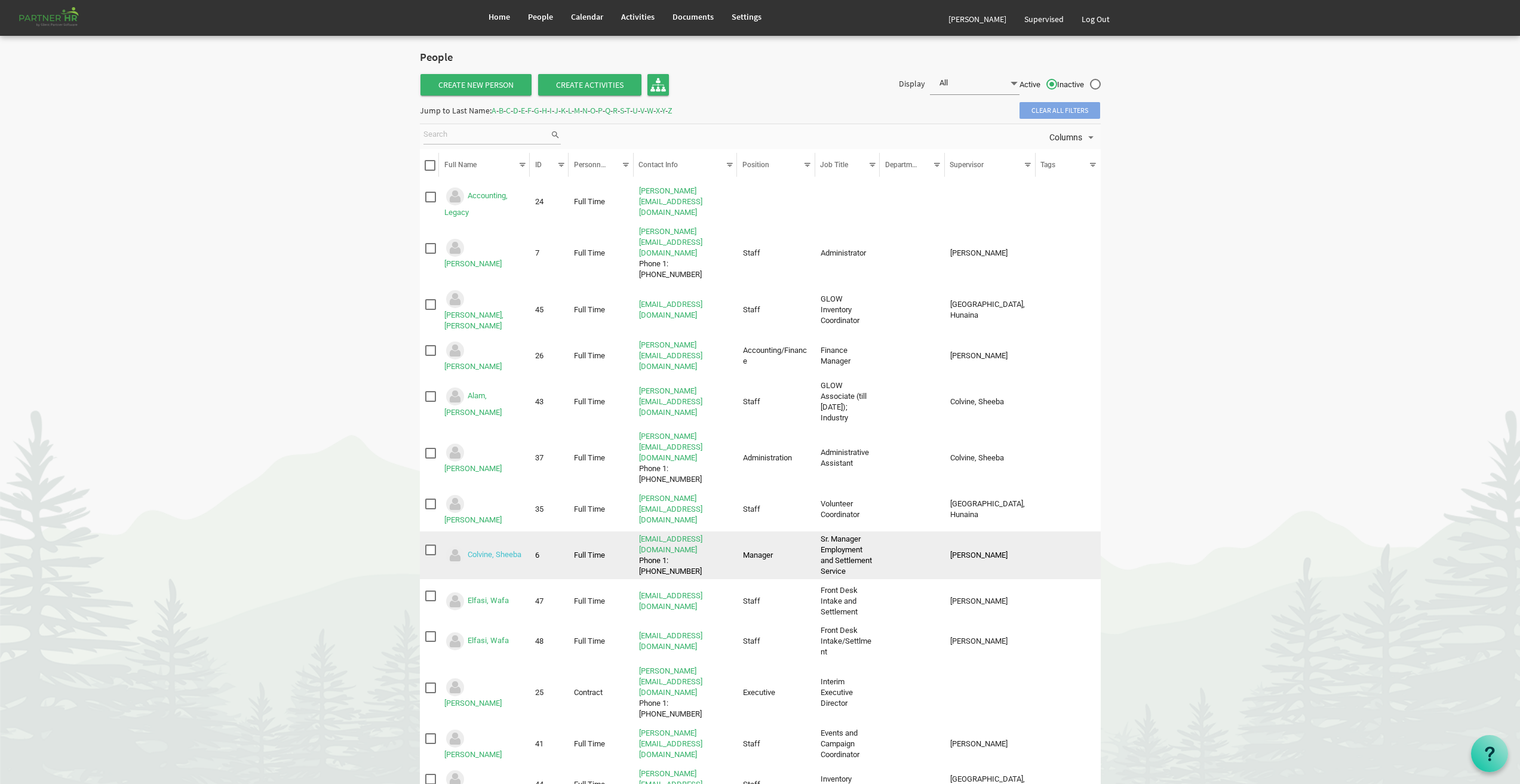
click at [498, 550] on link "Colvine, Sheeba" at bounding box center [495, 554] width 54 height 9
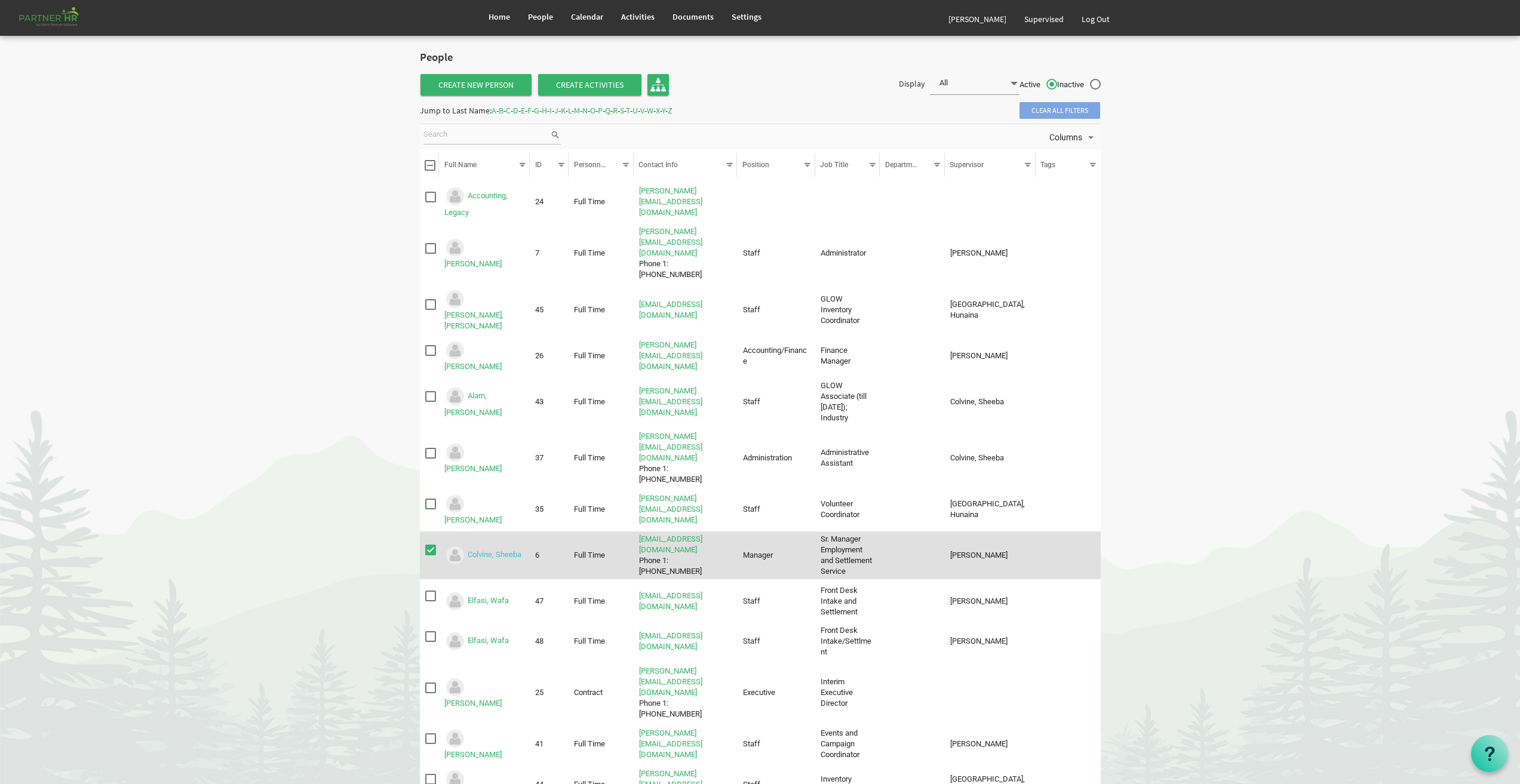
click at [498, 550] on link "Colvine, Sheeba" at bounding box center [495, 554] width 54 height 9
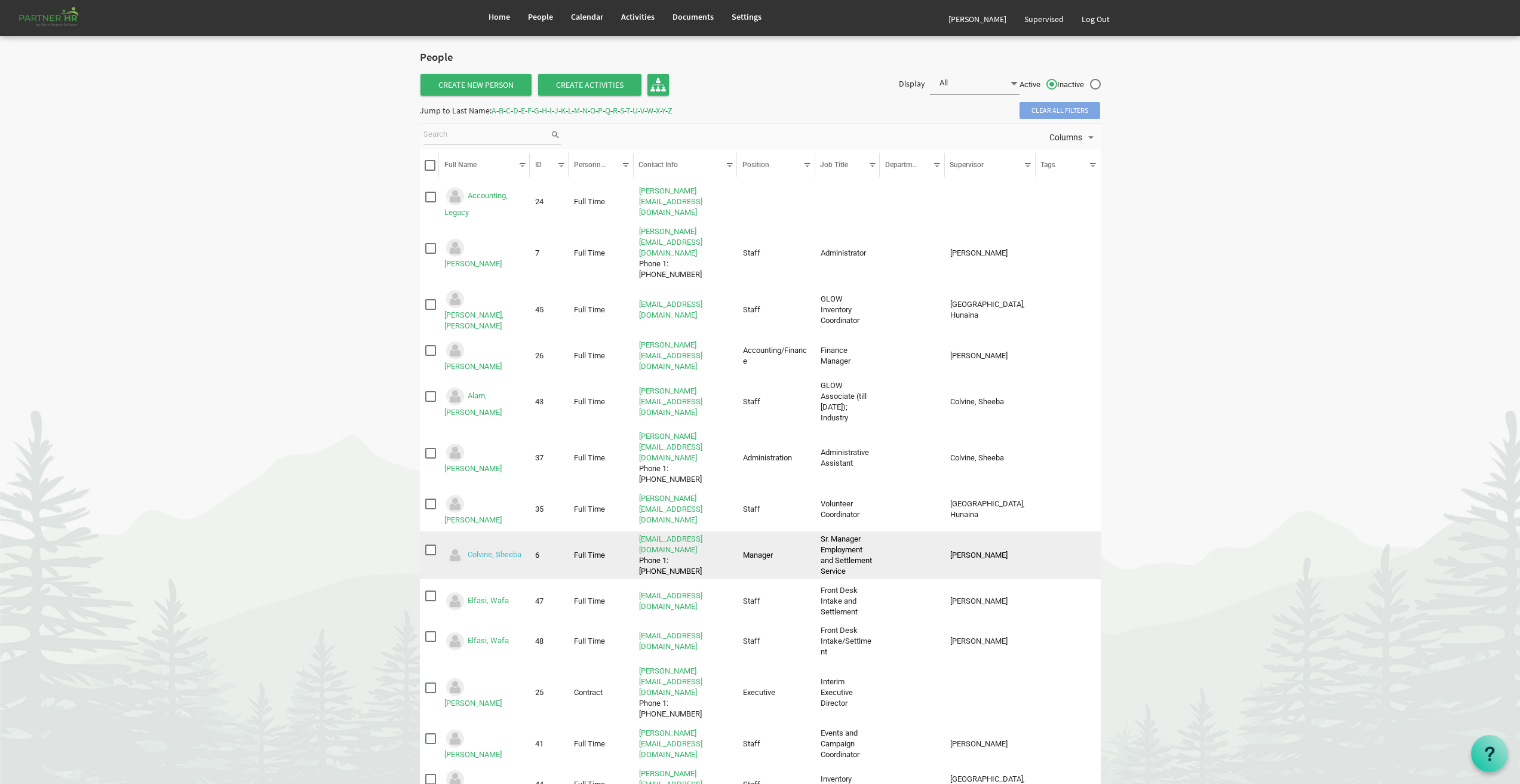
click at [498, 550] on link "Colvine, Sheeba" at bounding box center [495, 554] width 54 height 9
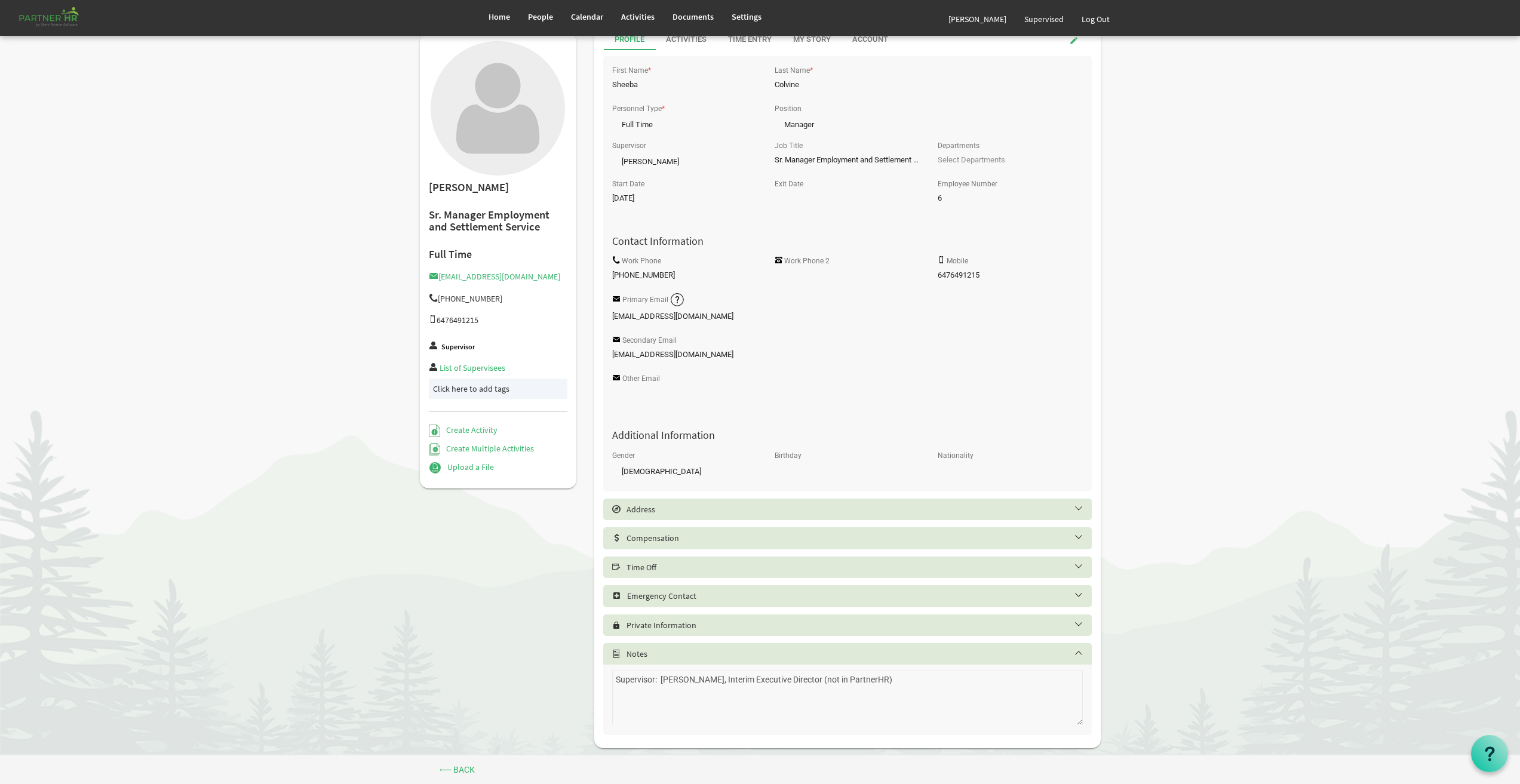
scroll to position [33, 0]
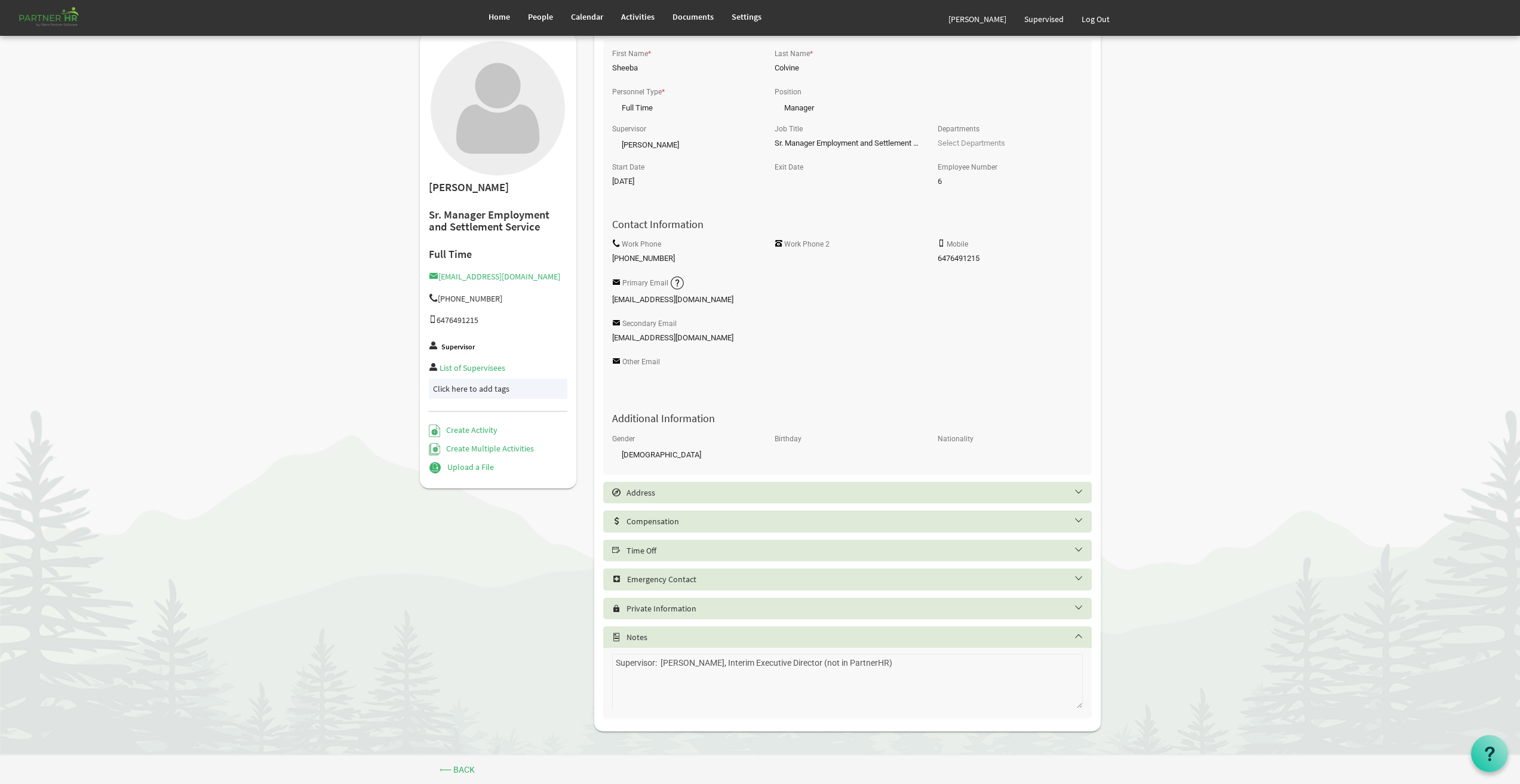
click at [654, 548] on h5 "Time Off" at bounding box center [856, 550] width 489 height 10
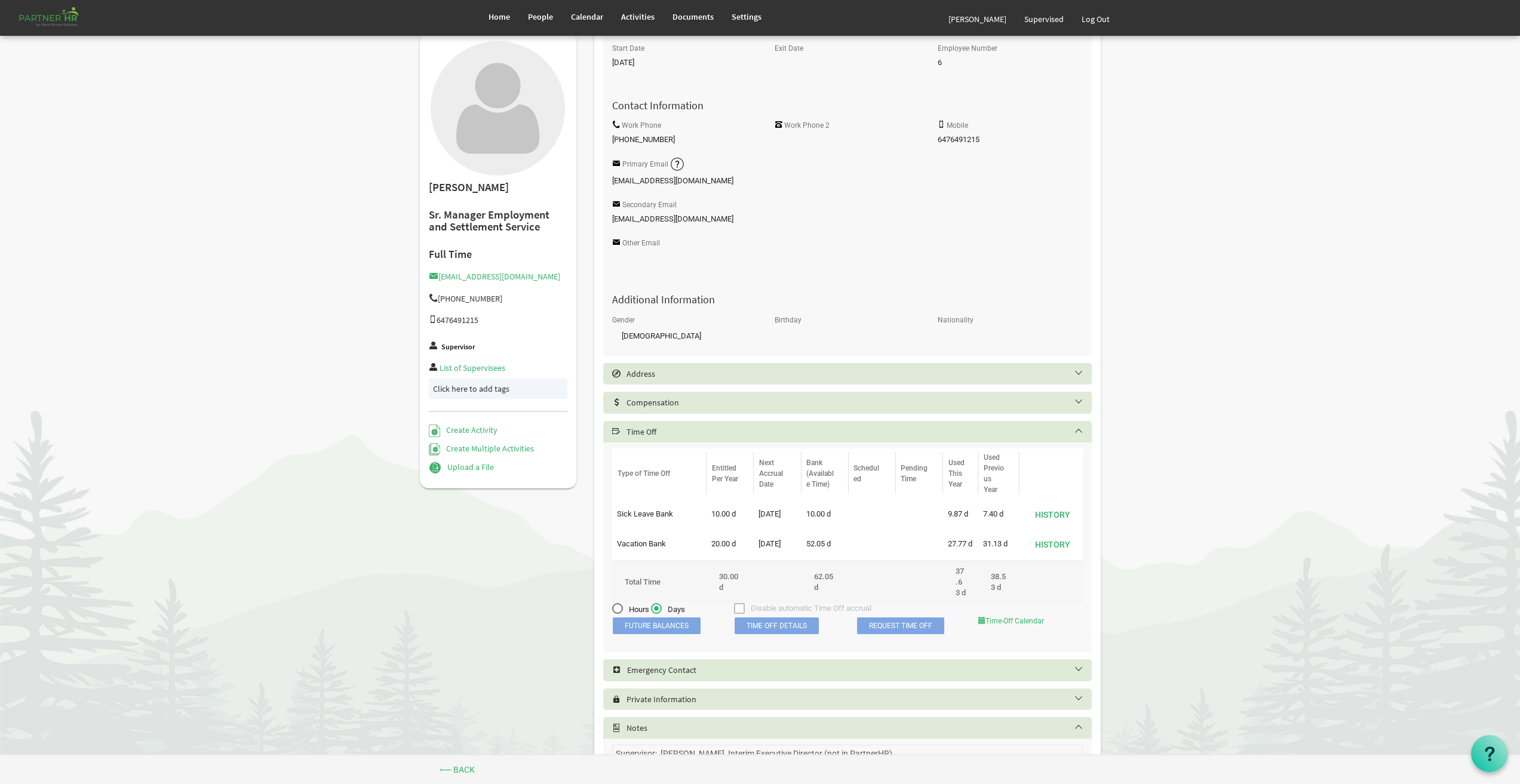
scroll to position [179, 0]
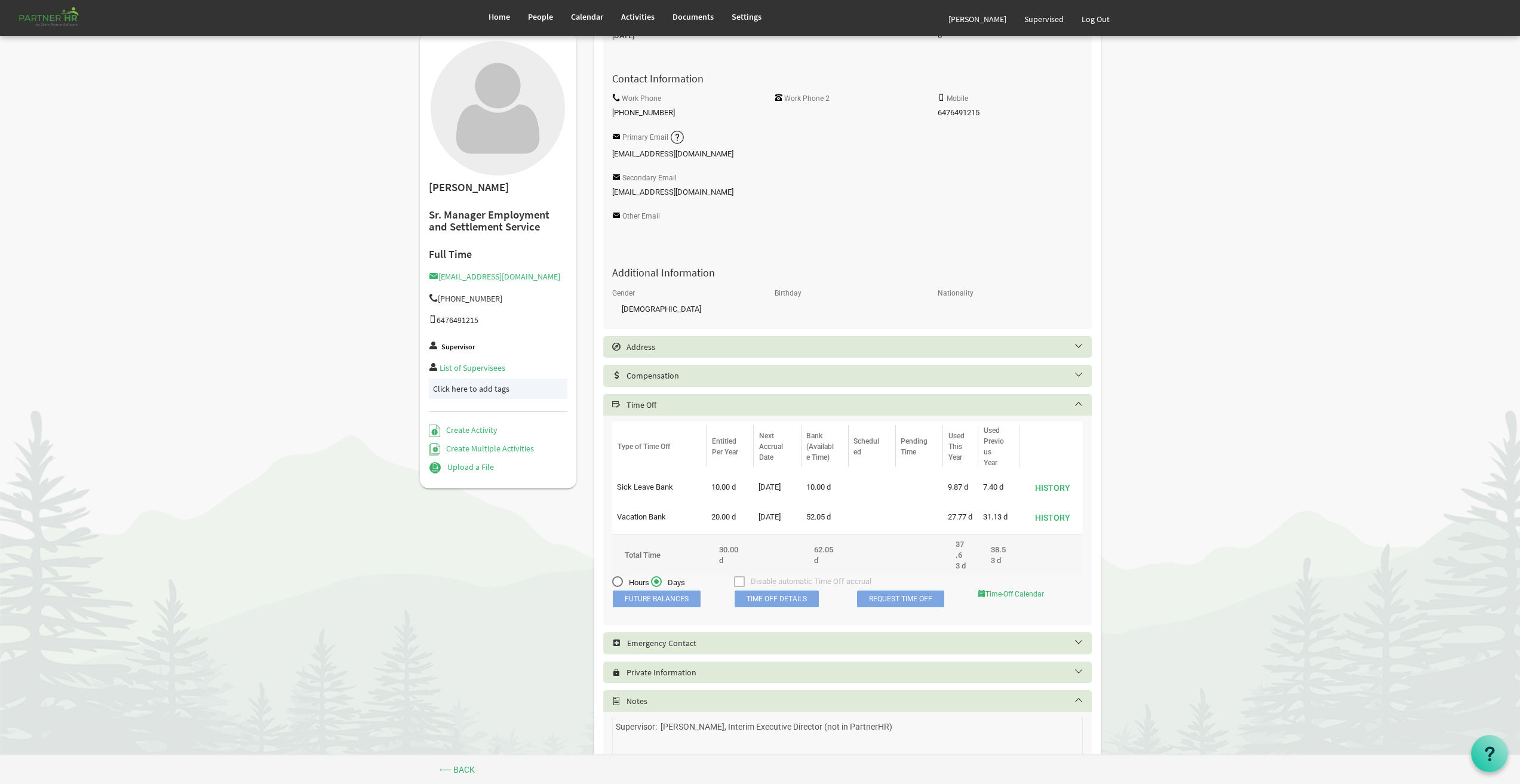
click at [651, 349] on h5 "Address" at bounding box center [856, 347] width 489 height 10
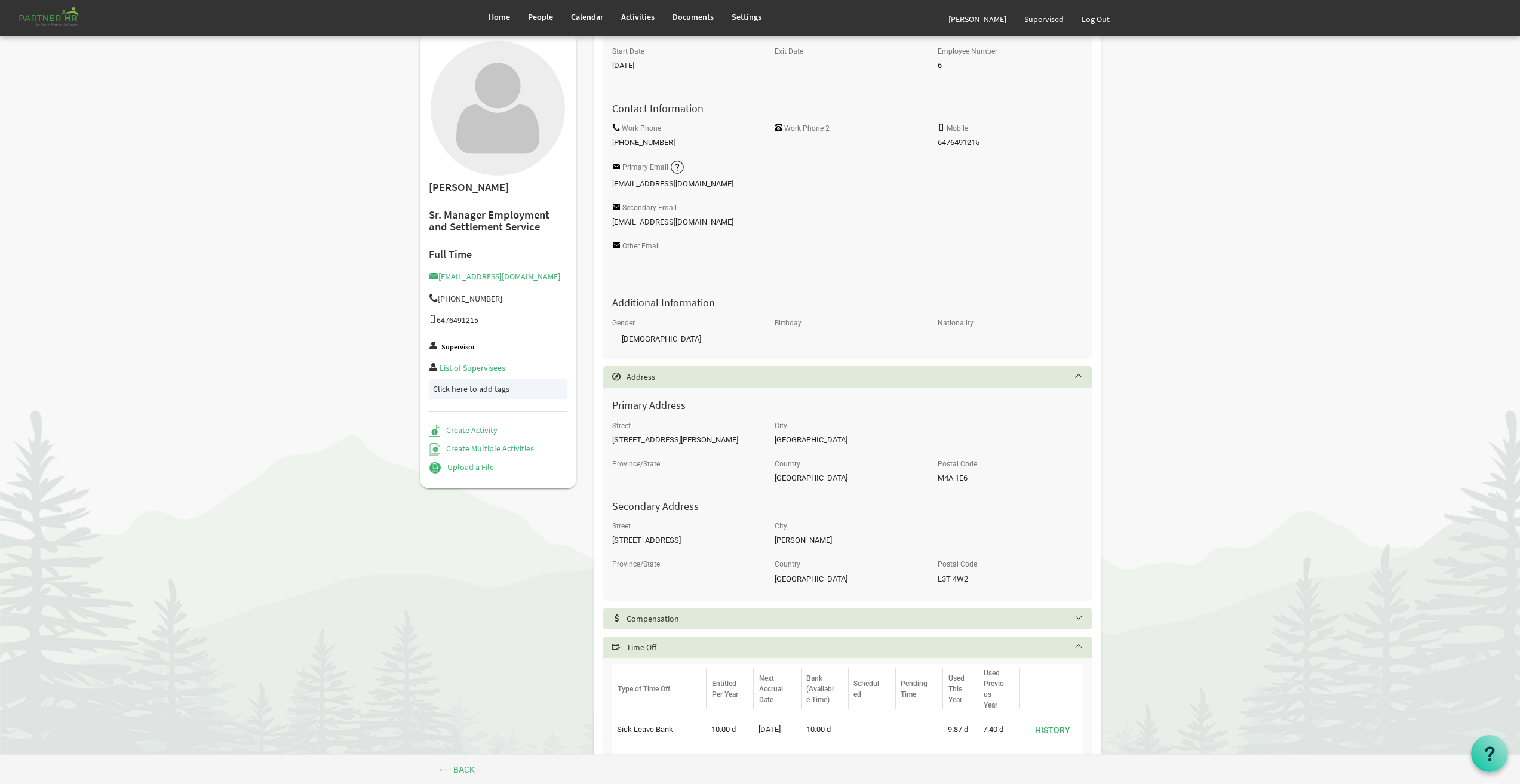
scroll to position [0, 0]
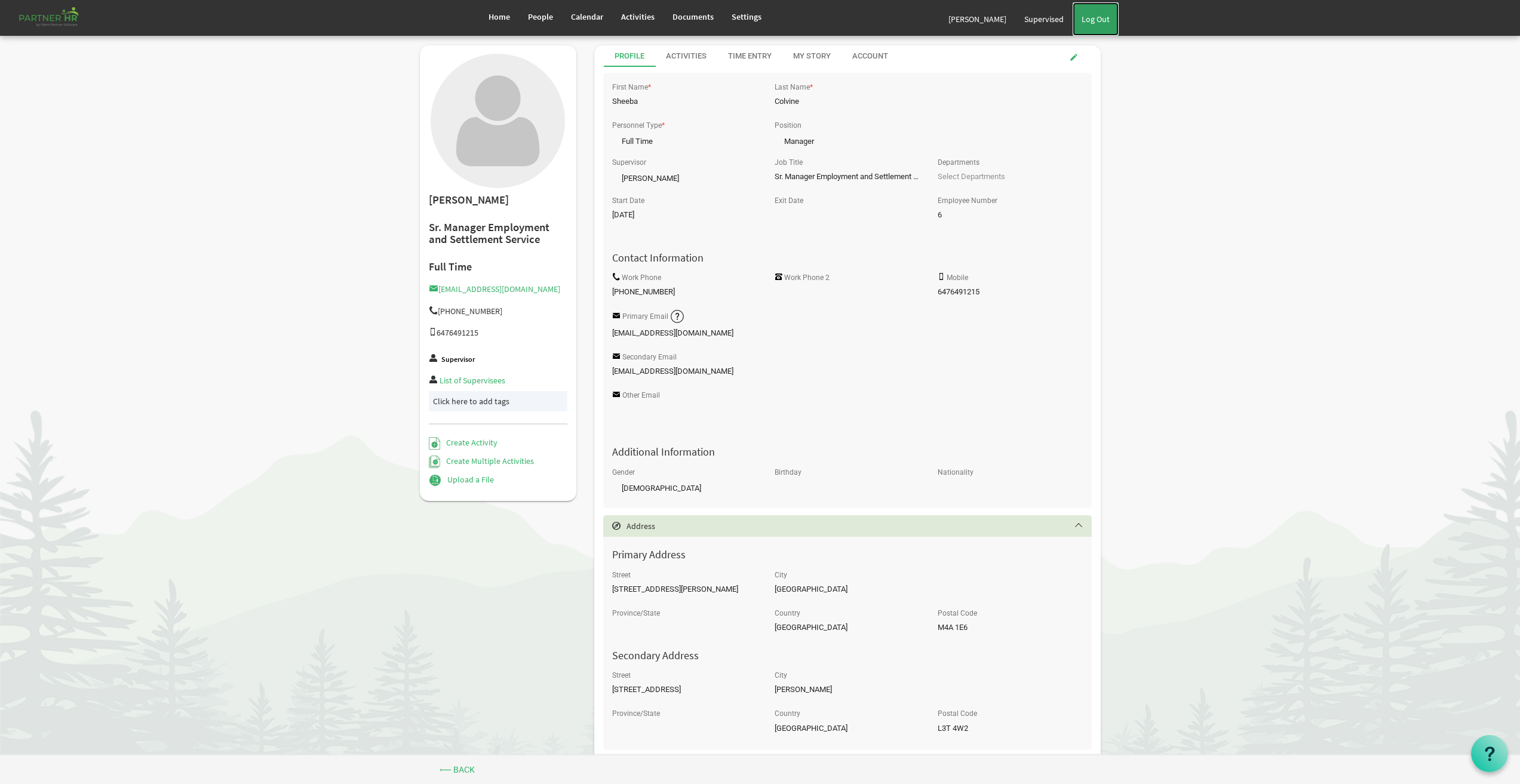
click at [1089, 19] on link "Log Out" at bounding box center [1096, 18] width 46 height 33
